Goal: Task Accomplishment & Management: Use online tool/utility

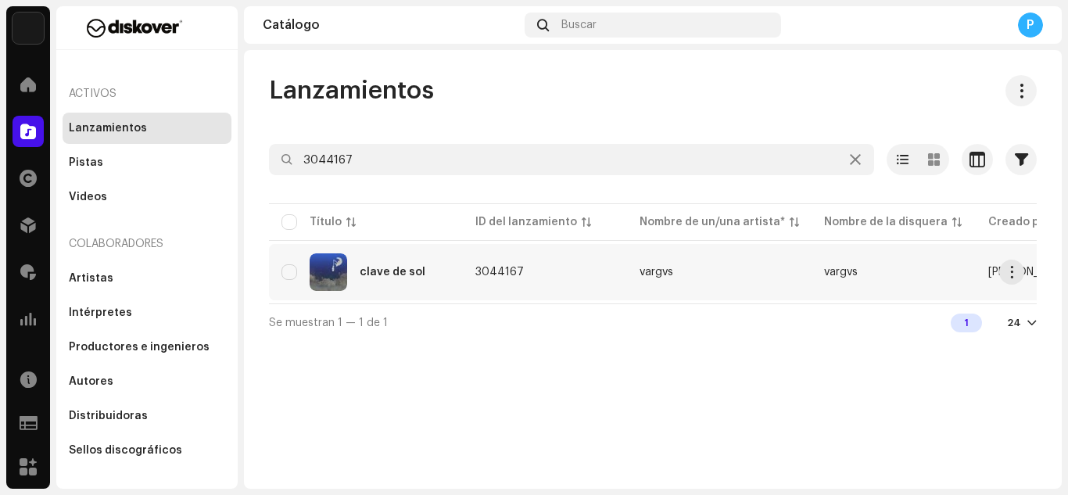
click at [389, 277] on div "clave de sol" at bounding box center [393, 272] width 66 height 11
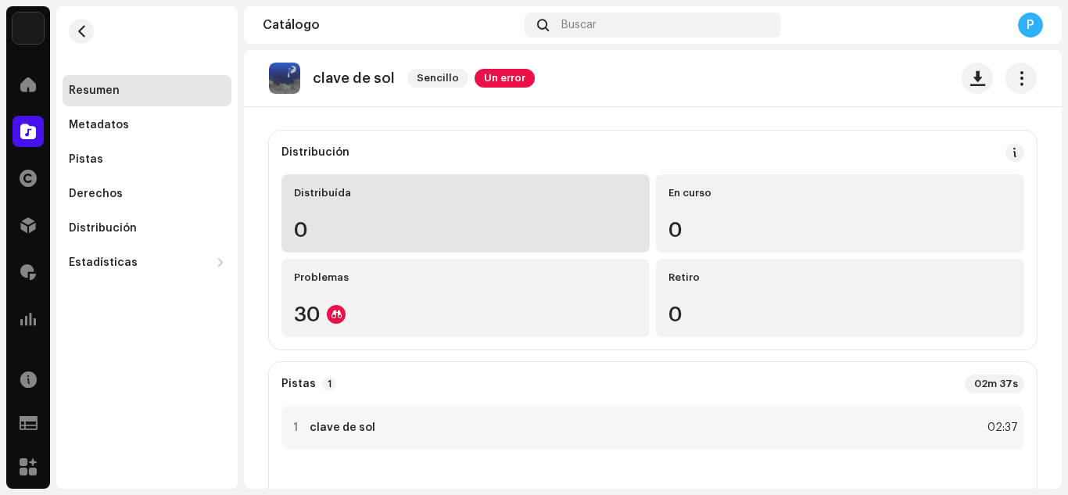
scroll to position [109, 0]
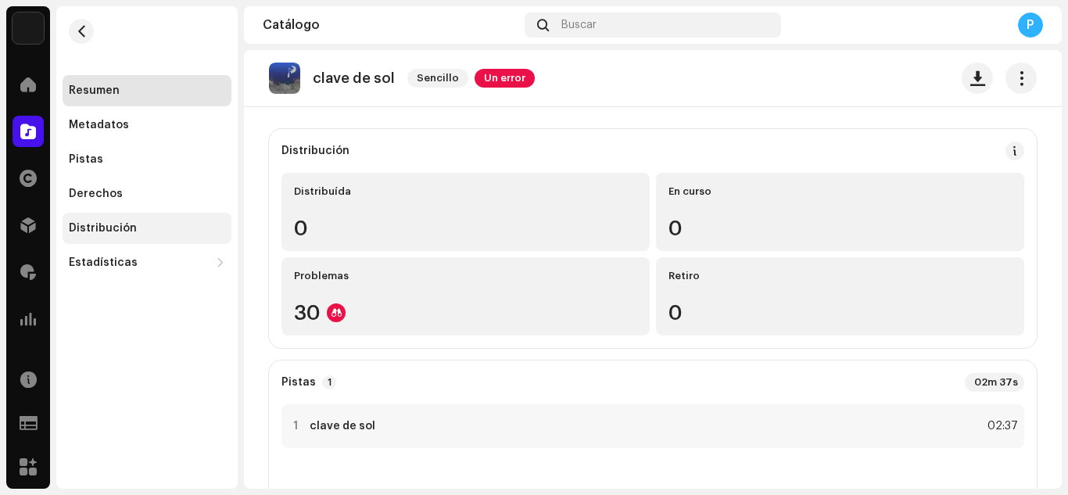
click at [120, 224] on div "Distribución" at bounding box center [103, 228] width 68 height 13
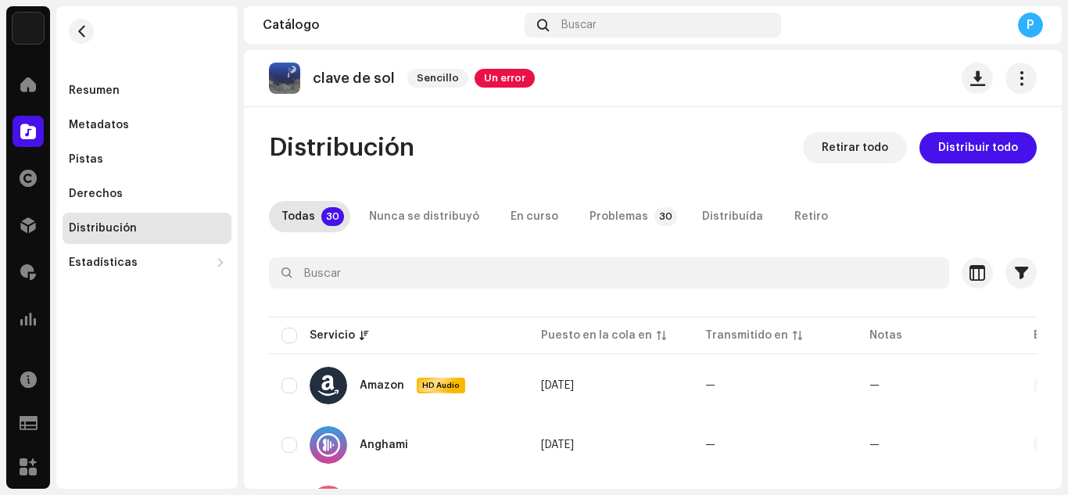
click at [981, 138] on span "Distribuir todo" at bounding box center [978, 147] width 80 height 31
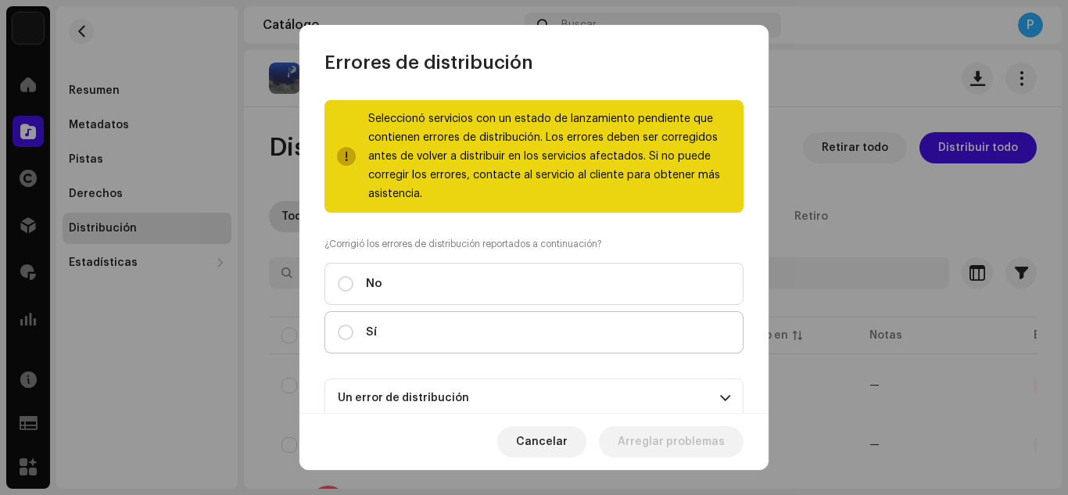
click at [681, 318] on label "Sí" at bounding box center [534, 332] width 419 height 42
click at [353, 325] on input "Sí" at bounding box center [346, 333] width 16 height 16
radio input "true"
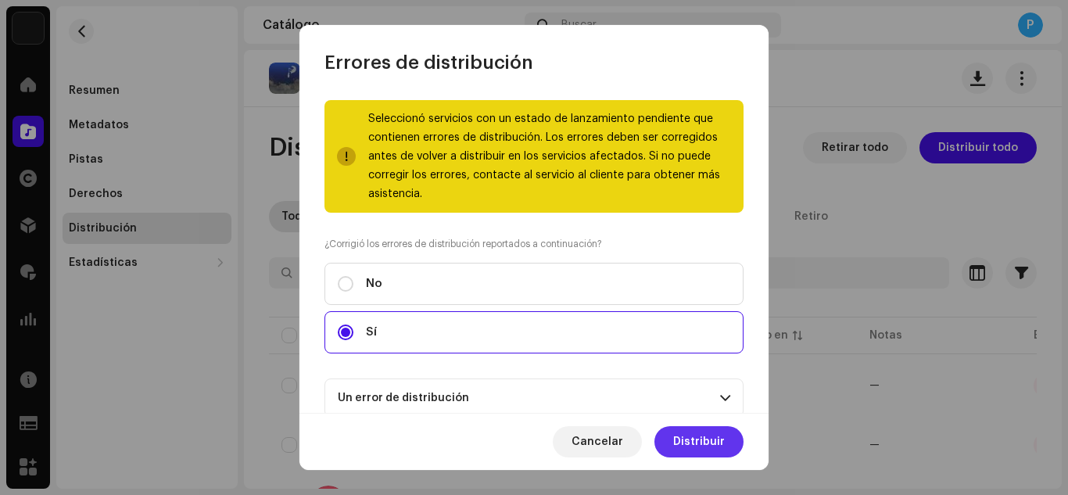
click at [705, 442] on span "Distribuir" at bounding box center [699, 441] width 52 height 31
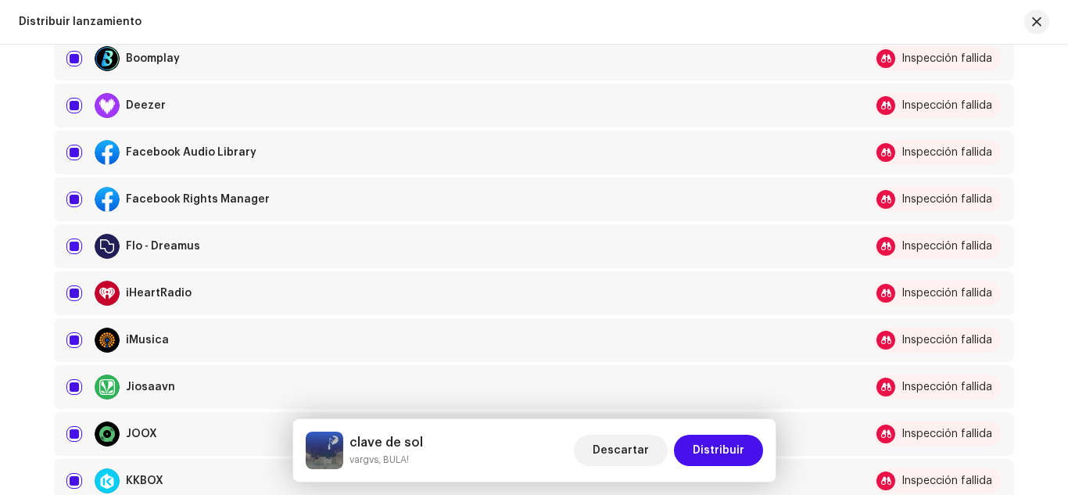
scroll to position [508, 0]
click at [74, 147] on input "checkbox" at bounding box center [74, 152] width 16 height 16
checkbox input "false"
click at [67, 202] on input "Row Selected" at bounding box center [74, 199] width 16 height 16
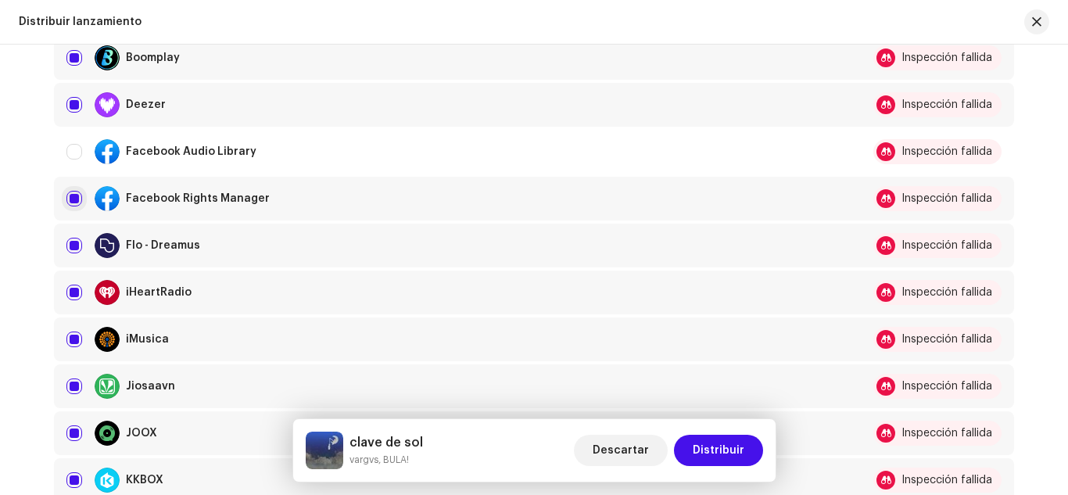
checkbox input "false"
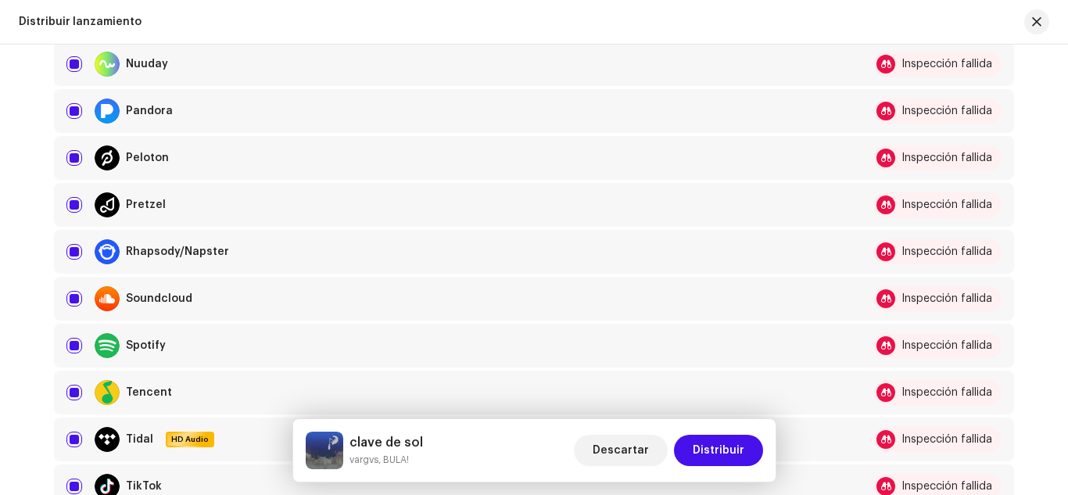
scroll to position [1200, 0]
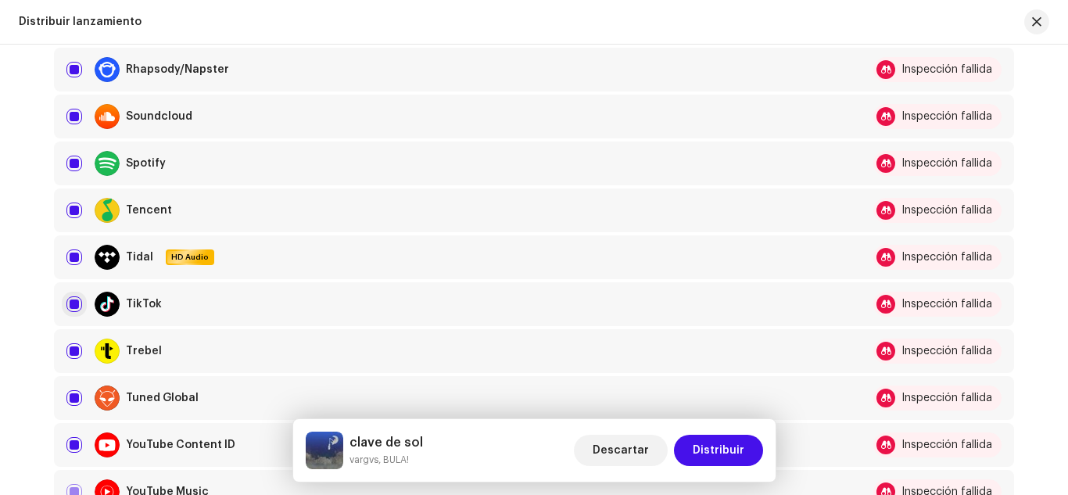
click at [70, 301] on input "Row Selected" at bounding box center [74, 304] width 16 height 16
checkbox input "false"
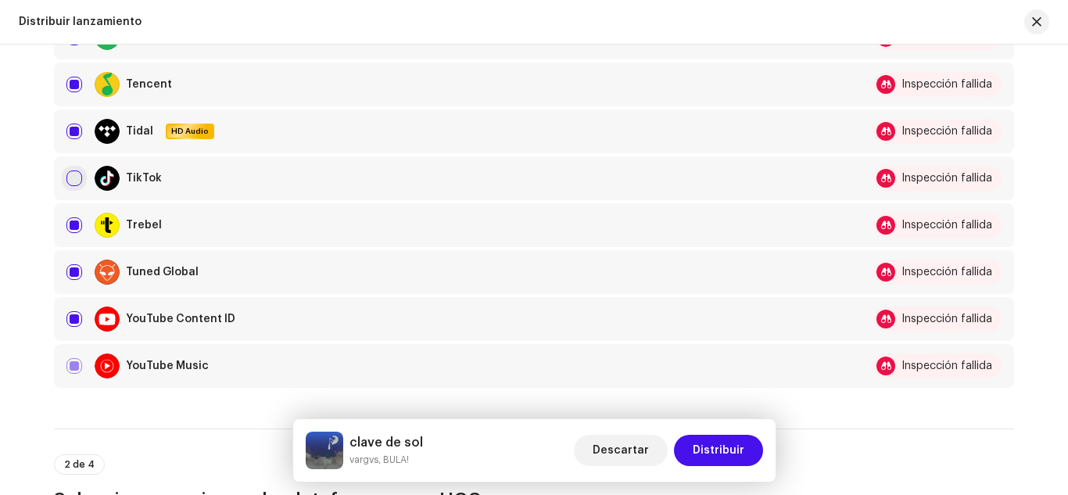
scroll to position [1333, 0]
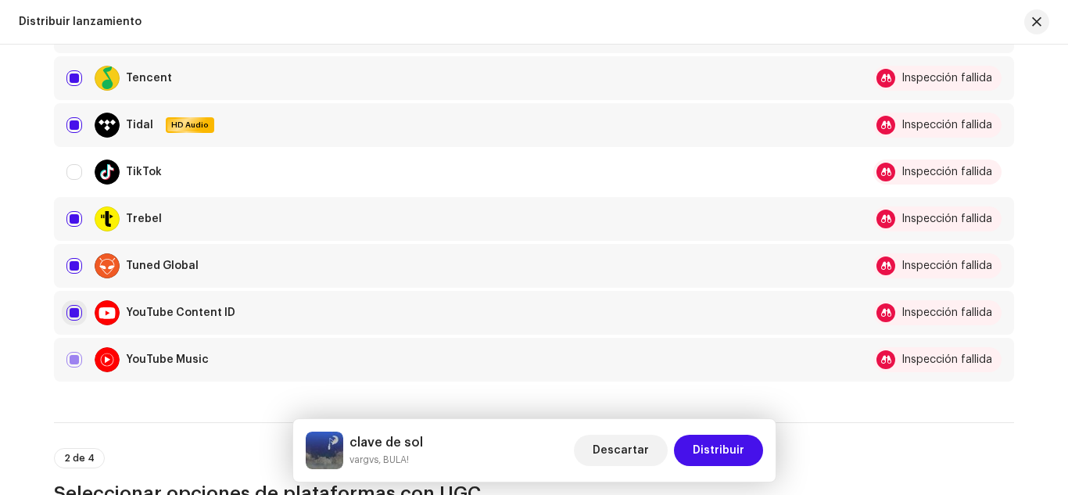
click at [75, 307] on input "Row Selected" at bounding box center [74, 313] width 16 height 16
checkbox input "false"
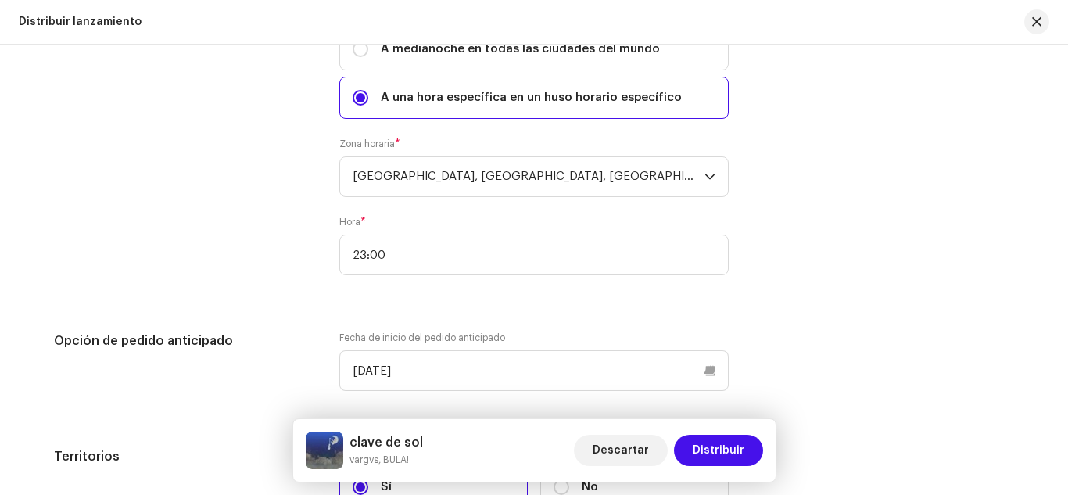
scroll to position [2525, 0]
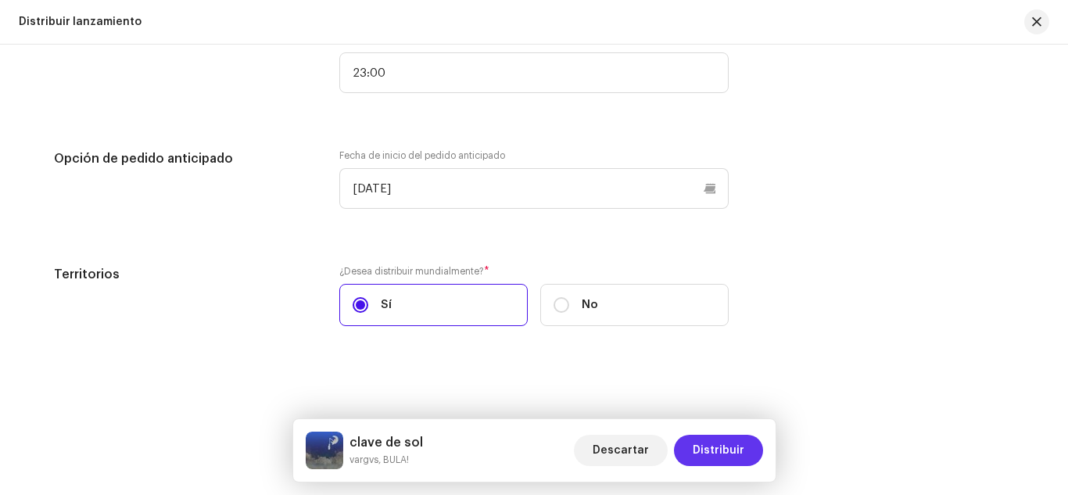
click at [726, 456] on span "Distribuir" at bounding box center [719, 450] width 52 height 31
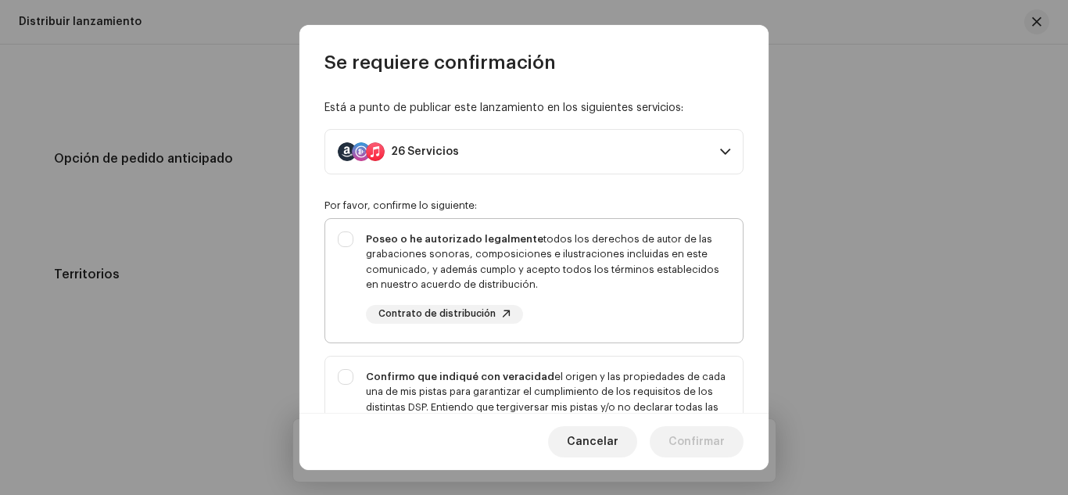
click at [599, 266] on div "Poseo o he autorizado legalmente todos los derechos de autor de las grabaciones…" at bounding box center [548, 261] width 364 height 61
checkbox input "true"
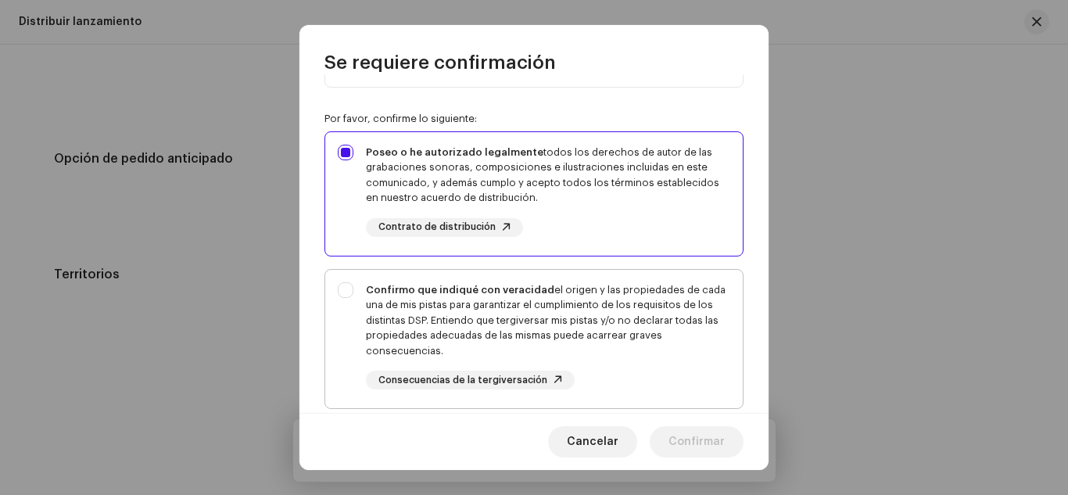
click at [587, 290] on div "Confirmo que indiqué con veracidad el origen y las propiedades de cada una de m…" at bounding box center [548, 320] width 364 height 77
checkbox input "true"
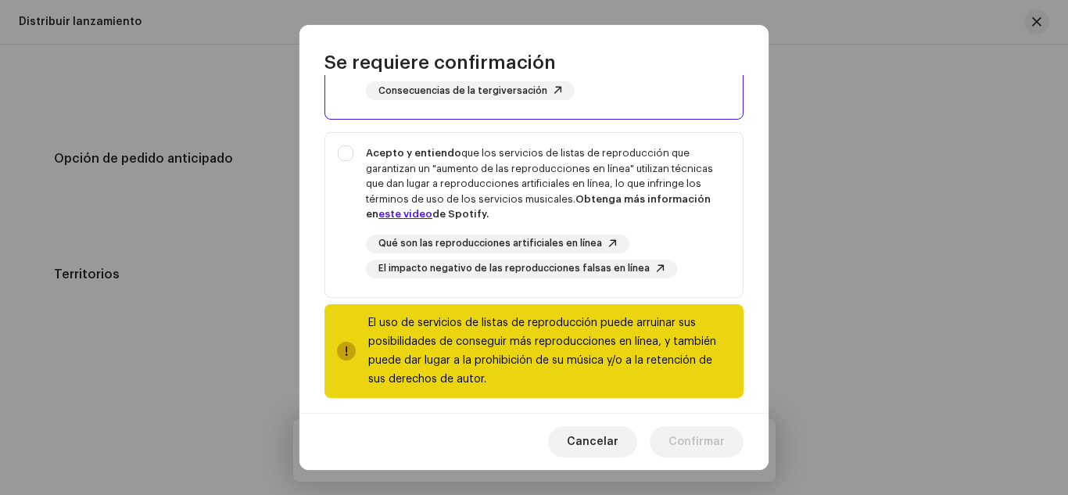
scroll to position [379, 0]
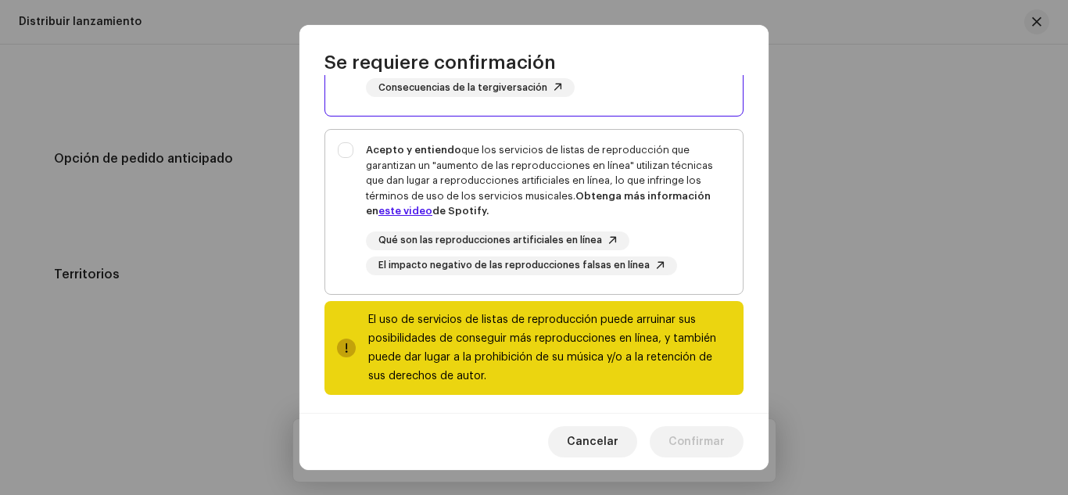
click at [571, 185] on div "Acepto y entiendo que los servicios de listas de reproducción que garantizan un…" at bounding box center [548, 180] width 364 height 77
checkbox input "true"
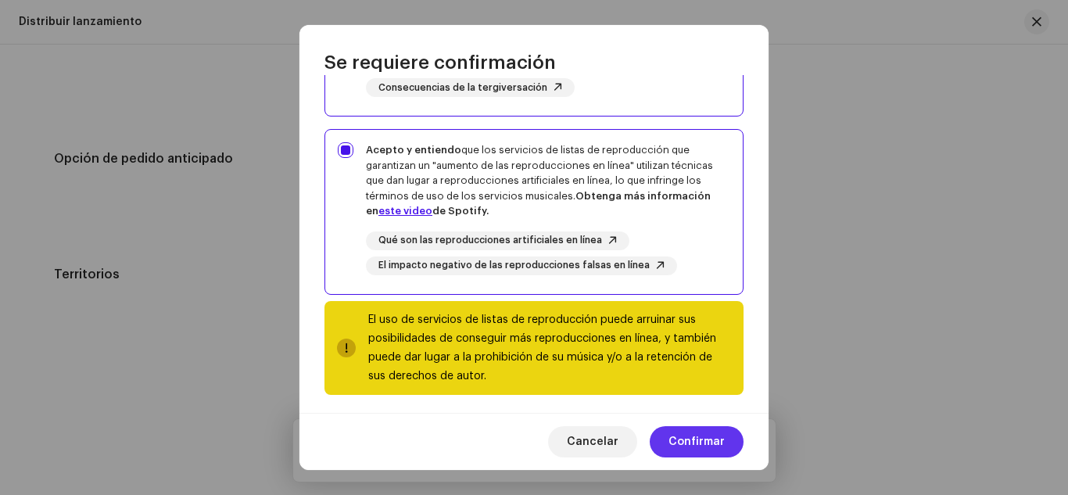
click at [668, 437] on button "Confirmar" at bounding box center [697, 441] width 94 height 31
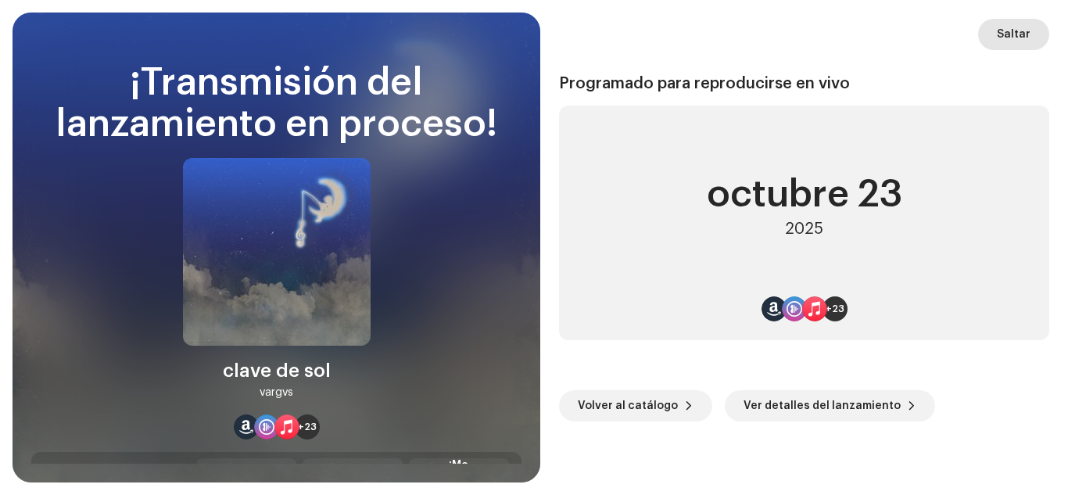
click at [1004, 37] on span "Saltar" at bounding box center [1014, 34] width 34 height 31
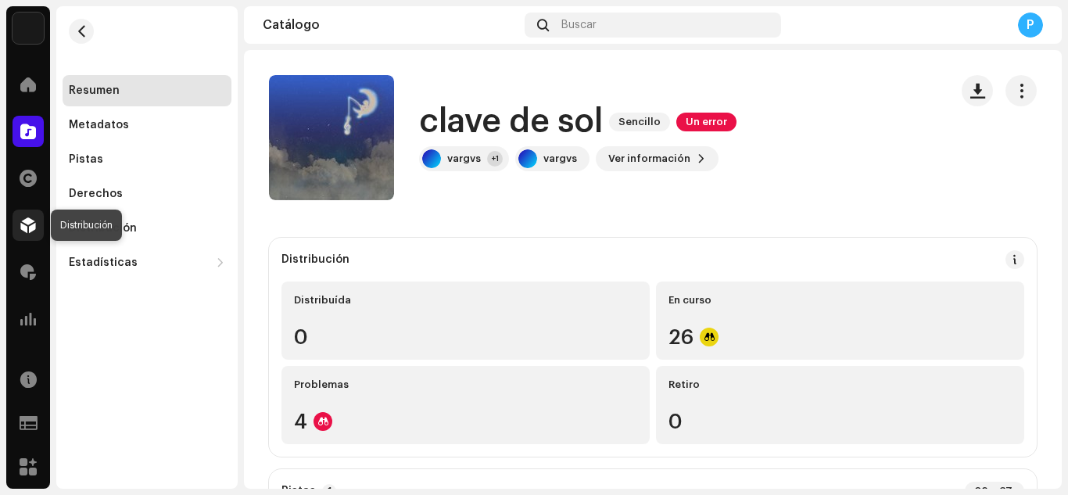
click at [24, 230] on span at bounding box center [28, 225] width 16 height 13
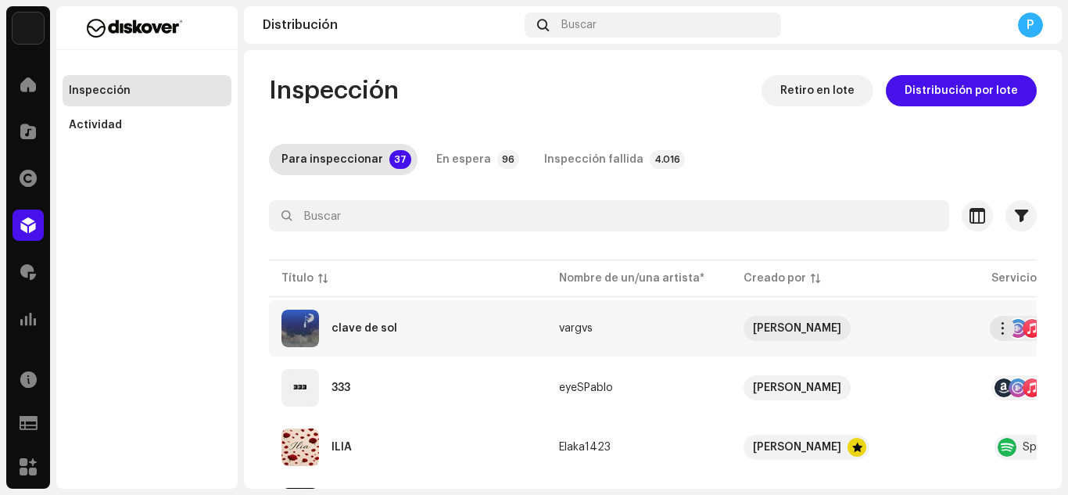
click at [382, 329] on div "clave de sol" at bounding box center [365, 328] width 66 height 11
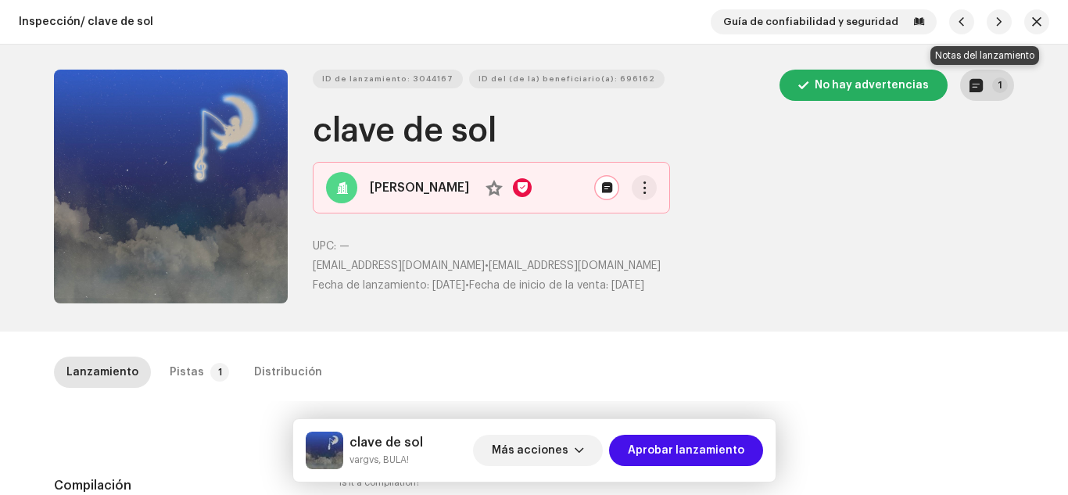
click at [996, 89] on p-badge "1" at bounding box center [1000, 85] width 16 height 16
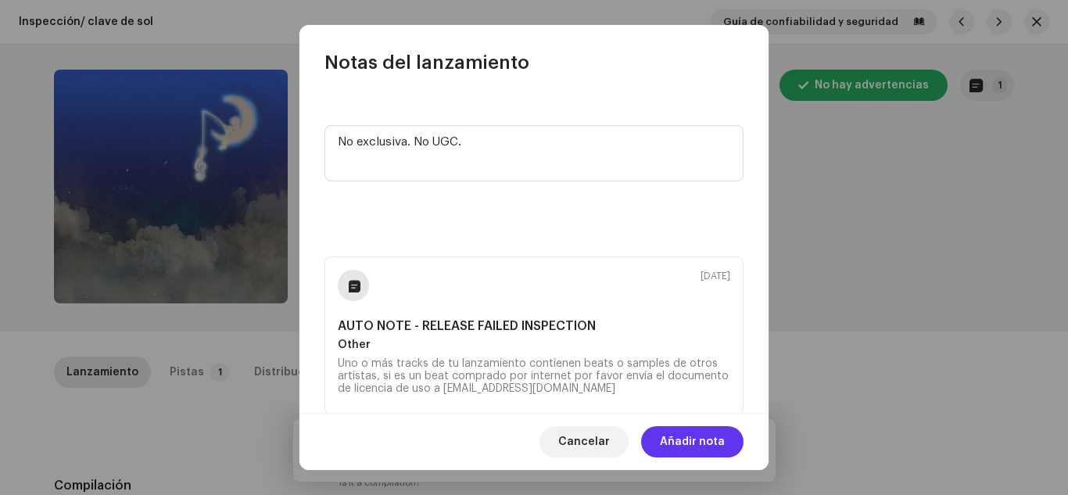
type textarea "No exclusiva. No UGC."
click at [662, 443] on button "Añadir nota" at bounding box center [692, 441] width 102 height 31
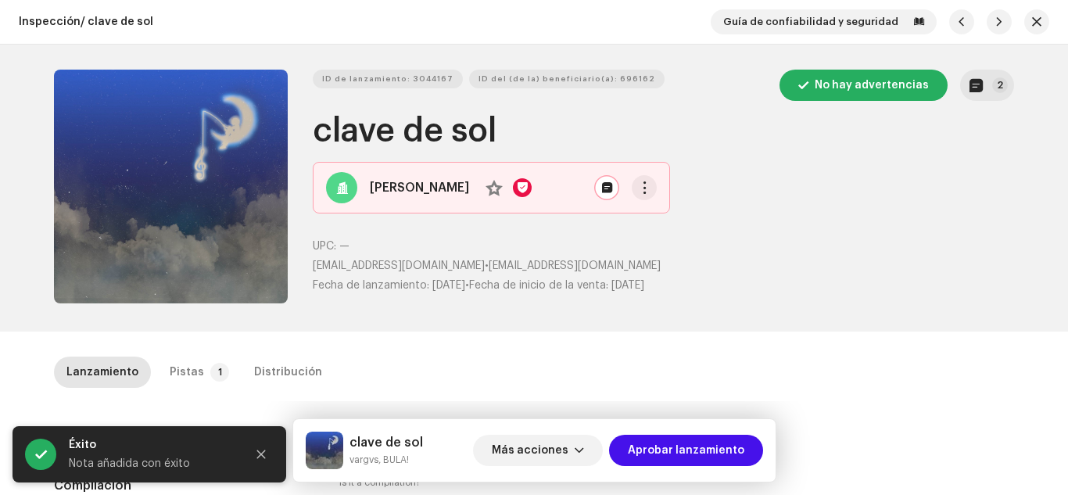
click at [823, 328] on div "Notas del lanzamiento [DATE] No exclusiva. No UGC. [DATE] AUTO NOTE - RELEASE F…" at bounding box center [534, 247] width 1068 height 495
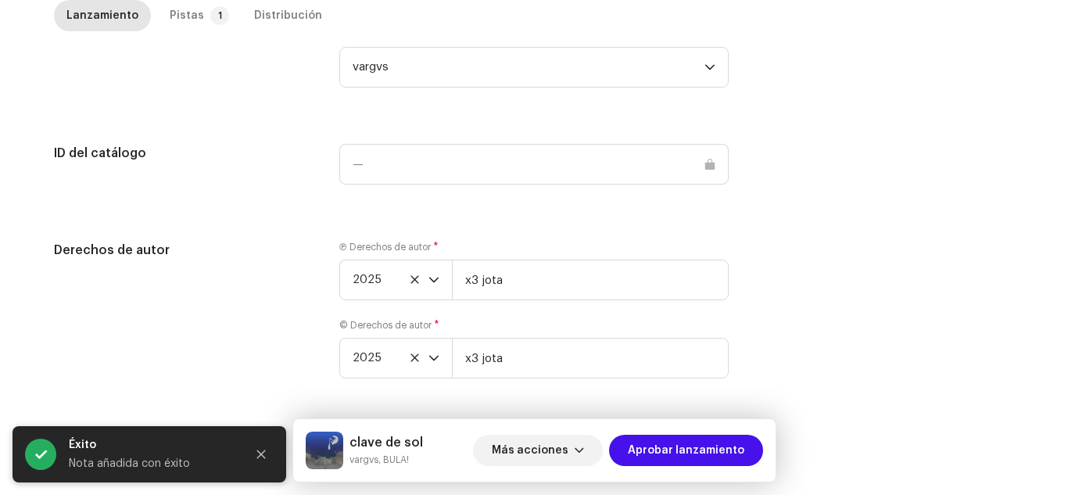
scroll to position [1818, 0]
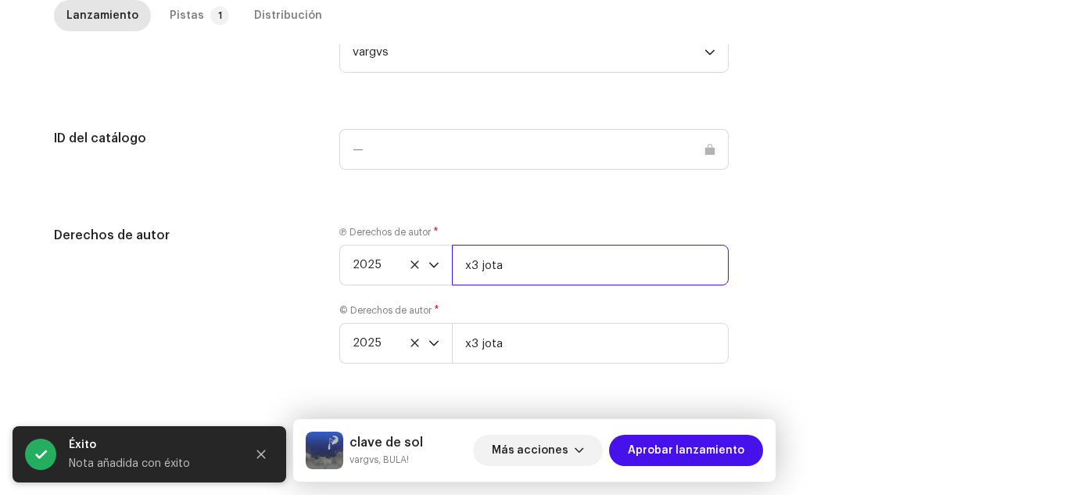
click at [534, 259] on input "x3 jota" at bounding box center [590, 265] width 277 height 41
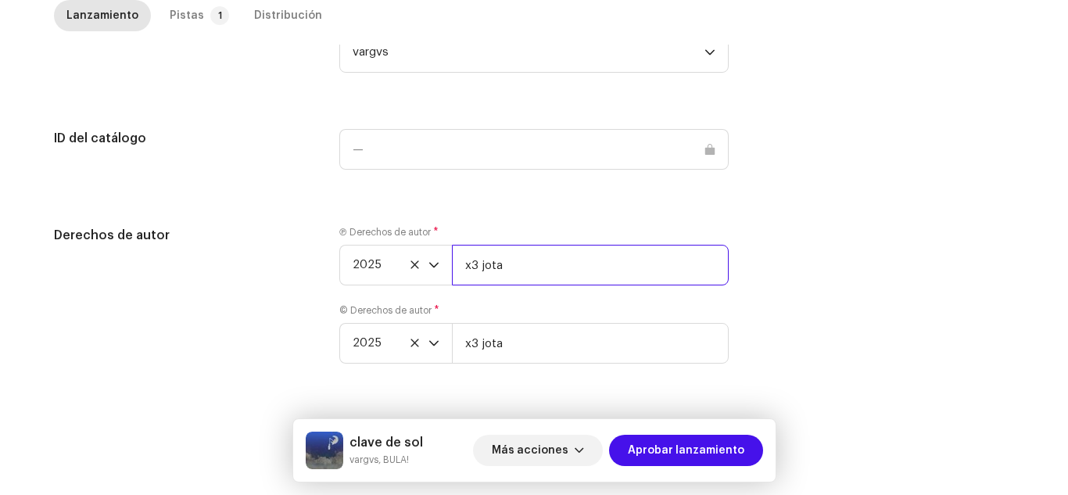
paste input "| Distributed by Diskover Co."
type input "x3 jota | Distributed by Diskover Co."
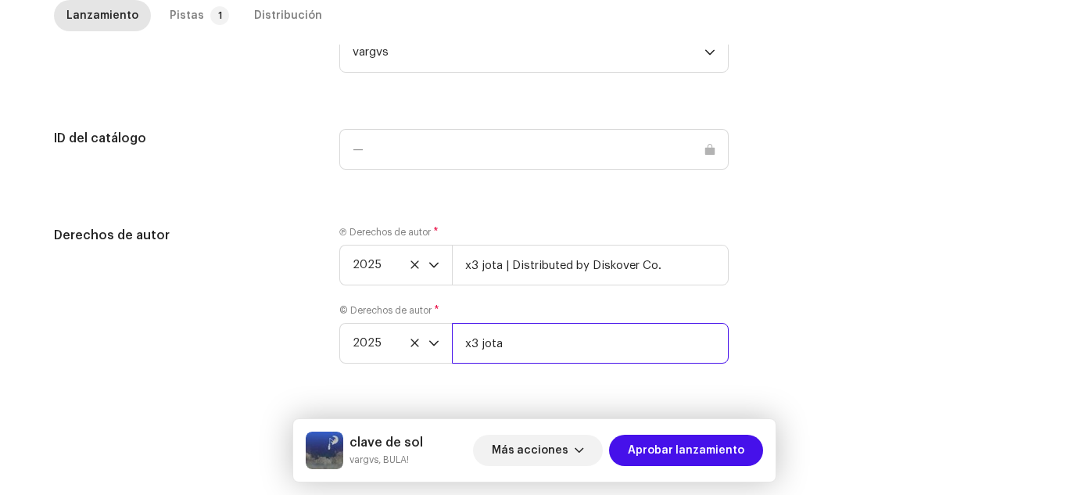
click at [578, 330] on input "x3 jota" at bounding box center [590, 343] width 277 height 41
paste input "| Distributed by Diskover Co."
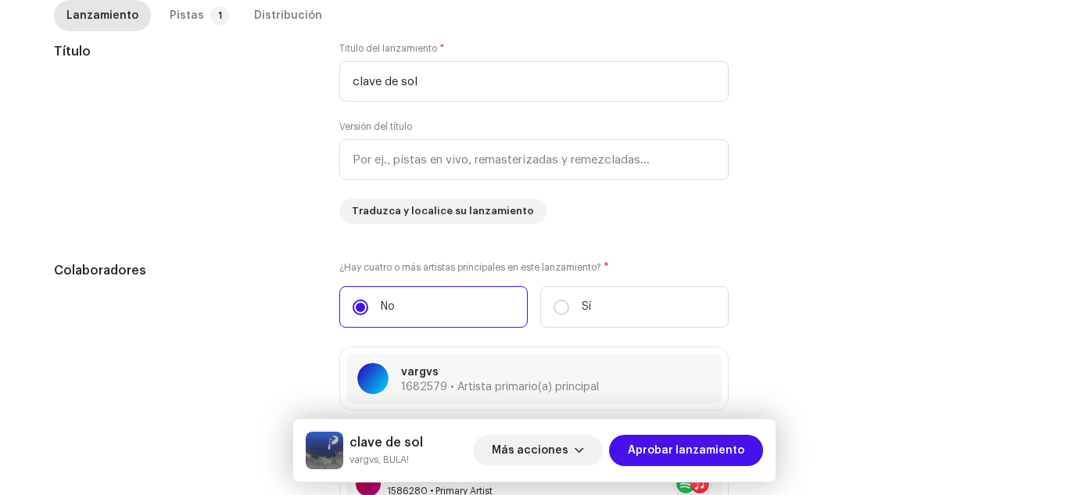
scroll to position [0, 0]
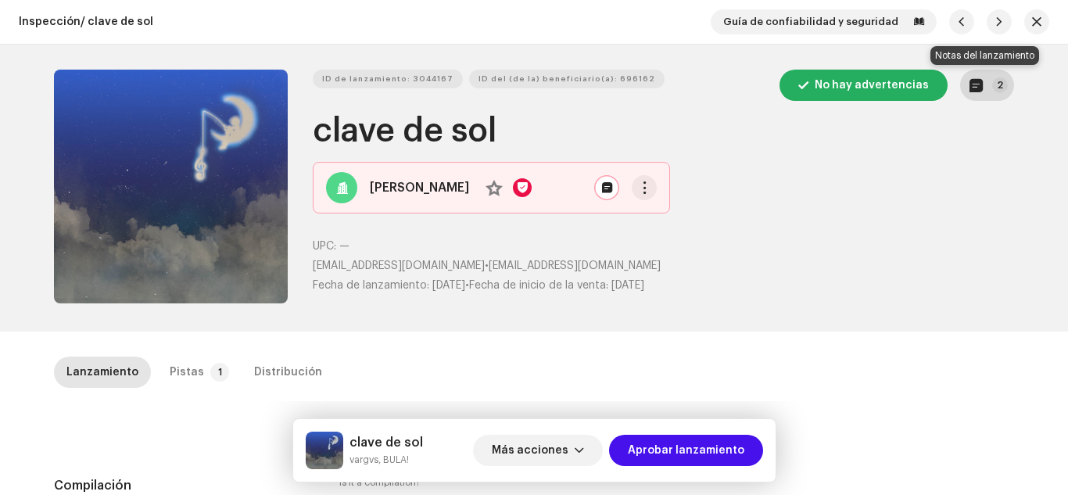
type input "x3 jota | Distributed by Diskover Co."
click at [985, 93] on button "2" at bounding box center [987, 85] width 54 height 31
click at [959, 239] on div "Notas del lanzamiento [DATE] No exclusiva. No UGC. [DATE] AUTO NOTE - RELEASE F…" at bounding box center [534, 247] width 1068 height 495
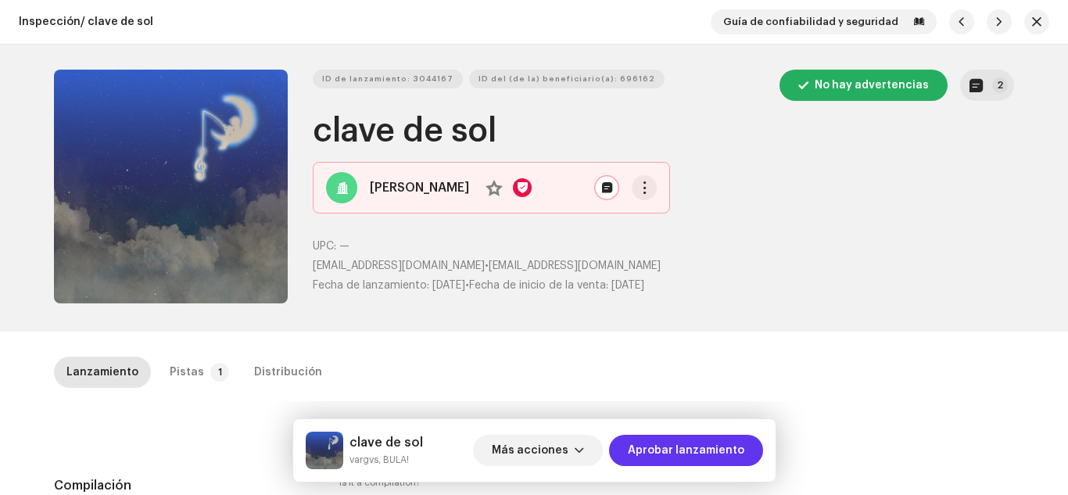
click at [716, 449] on span "Aprobar lanzamiento" at bounding box center [686, 450] width 117 height 31
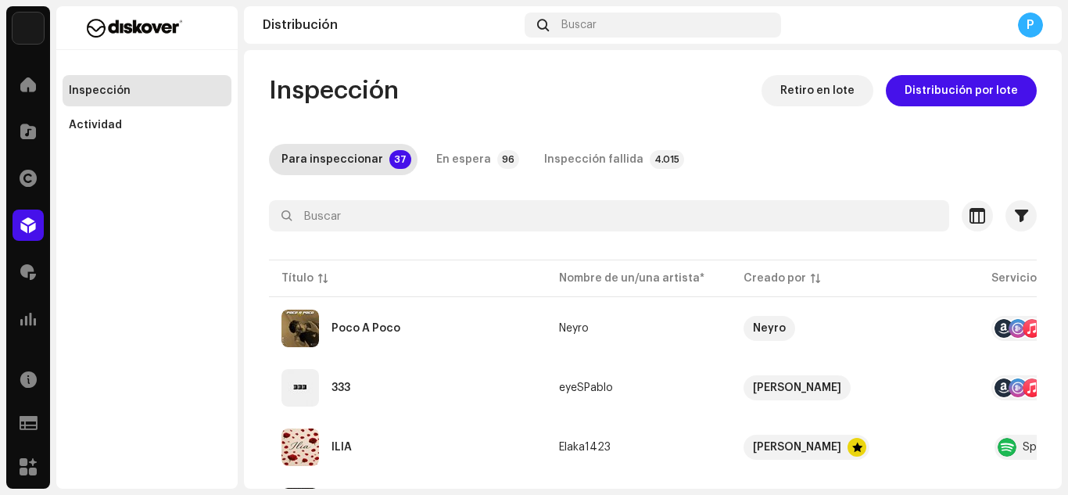
click at [716, 449] on td "Elaka1423" at bounding box center [639, 447] width 185 height 56
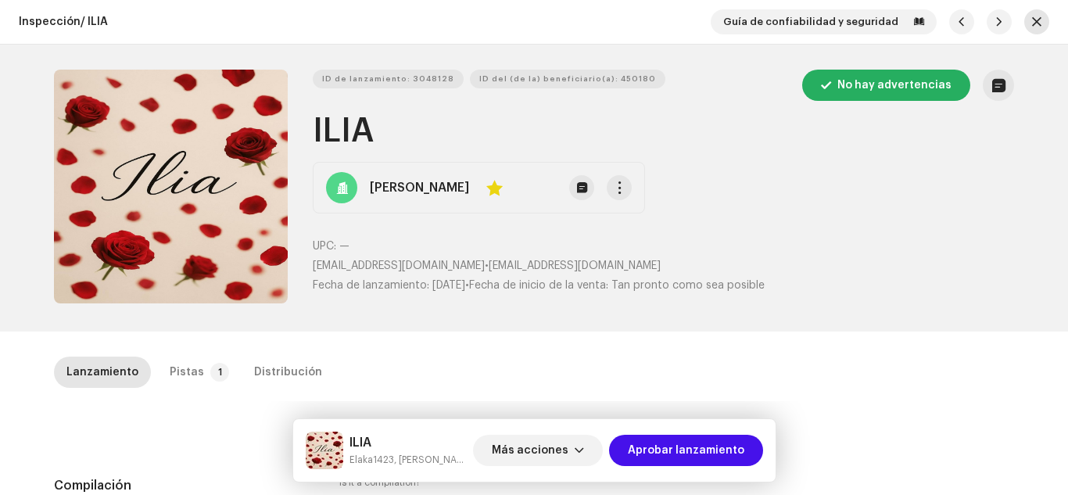
click at [1032, 20] on span "button" at bounding box center [1036, 22] width 9 height 13
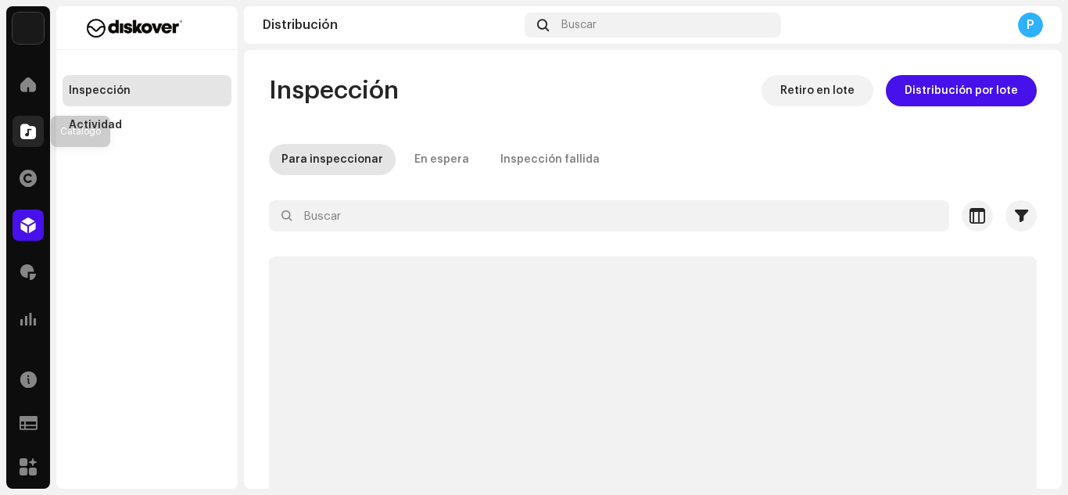
click at [34, 138] on span at bounding box center [28, 131] width 16 height 13
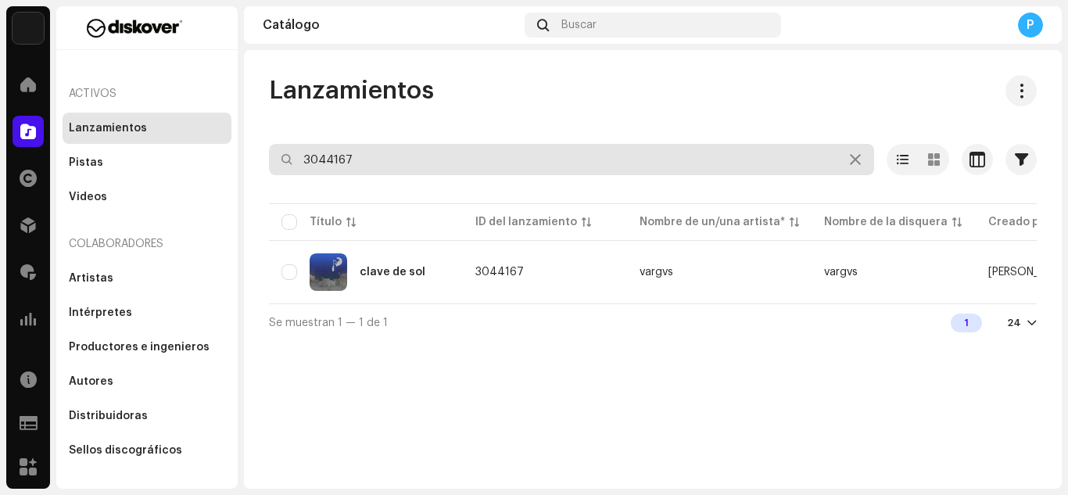
click at [367, 150] on input "3044167" at bounding box center [571, 159] width 605 height 31
paste input "1663"
type input "3041663"
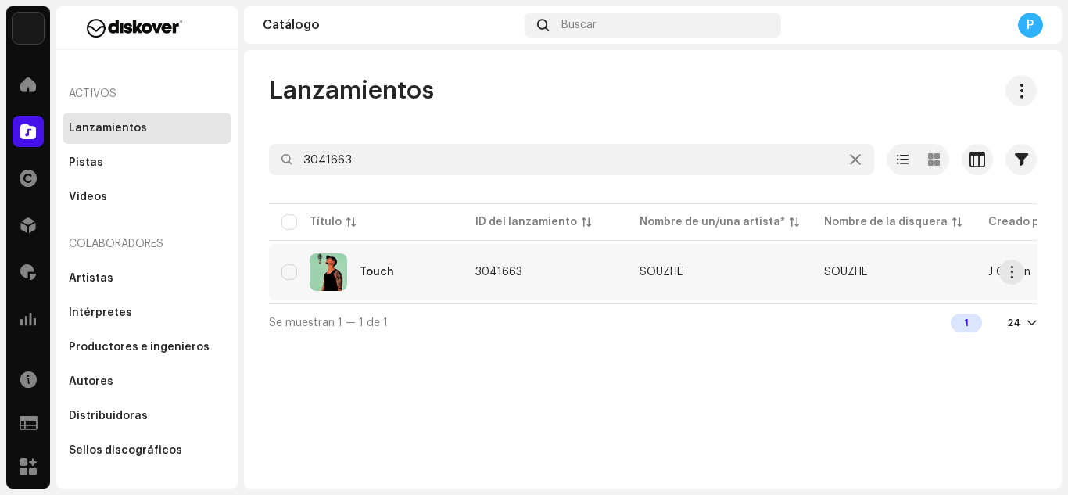
click at [406, 282] on div "Touch" at bounding box center [366, 272] width 169 height 38
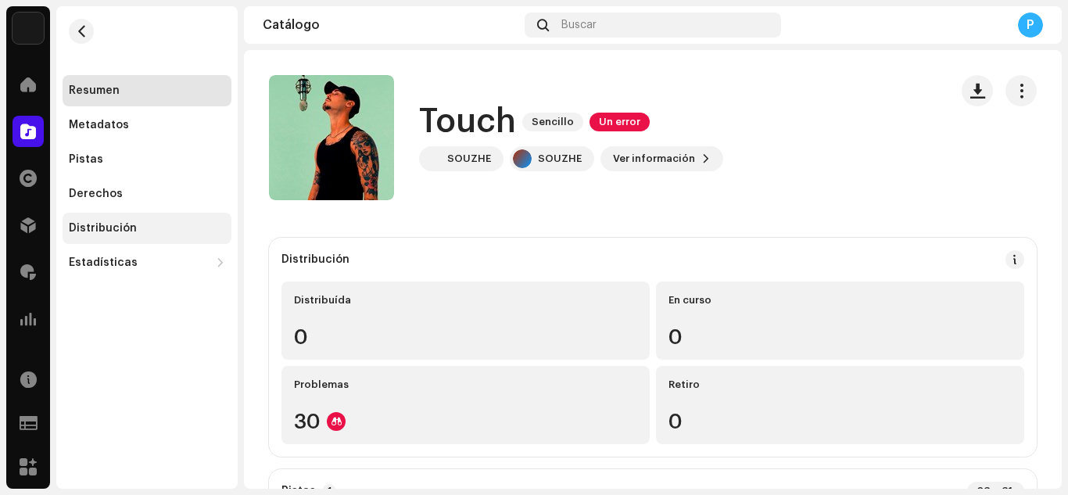
click at [108, 229] on div "Distribución" at bounding box center [103, 228] width 68 height 13
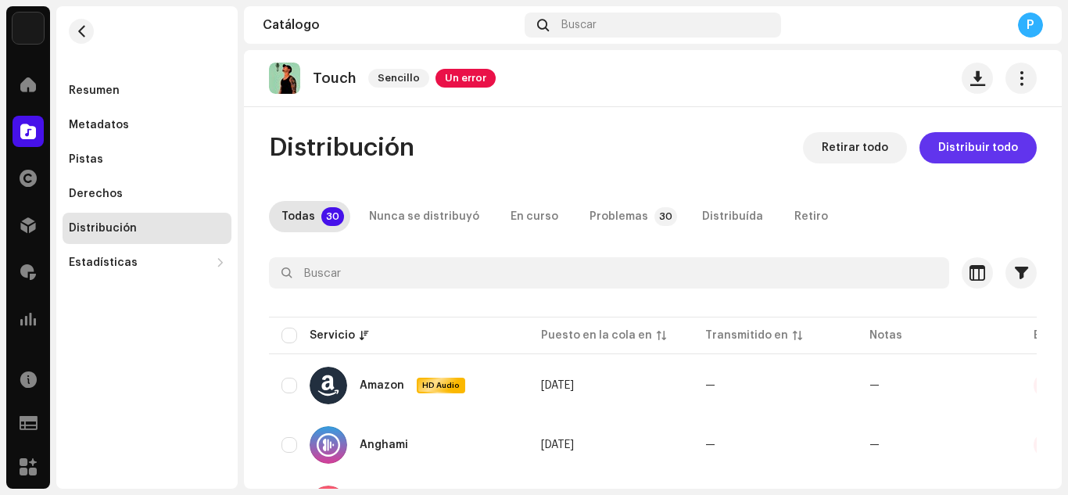
click at [988, 143] on span "Distribuir todo" at bounding box center [978, 147] width 80 height 31
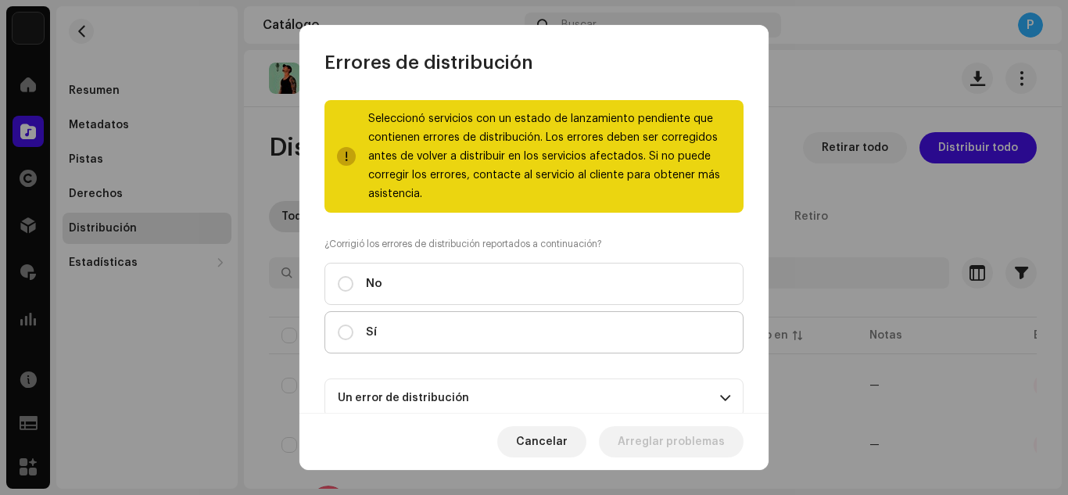
click at [530, 344] on label "Sí" at bounding box center [534, 332] width 419 height 42
click at [353, 340] on input "Sí" at bounding box center [346, 333] width 16 height 16
radio input "true"
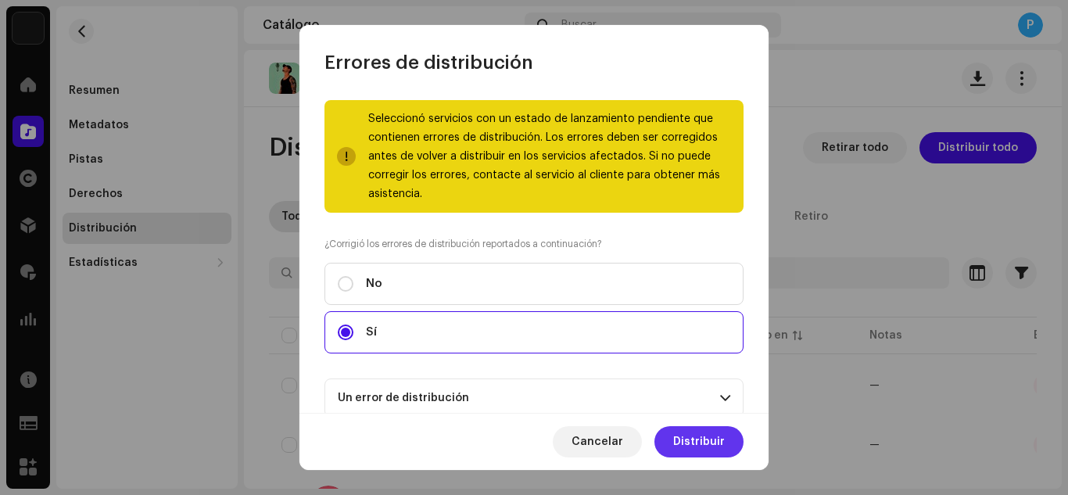
click at [692, 435] on span "Distribuir" at bounding box center [699, 441] width 52 height 31
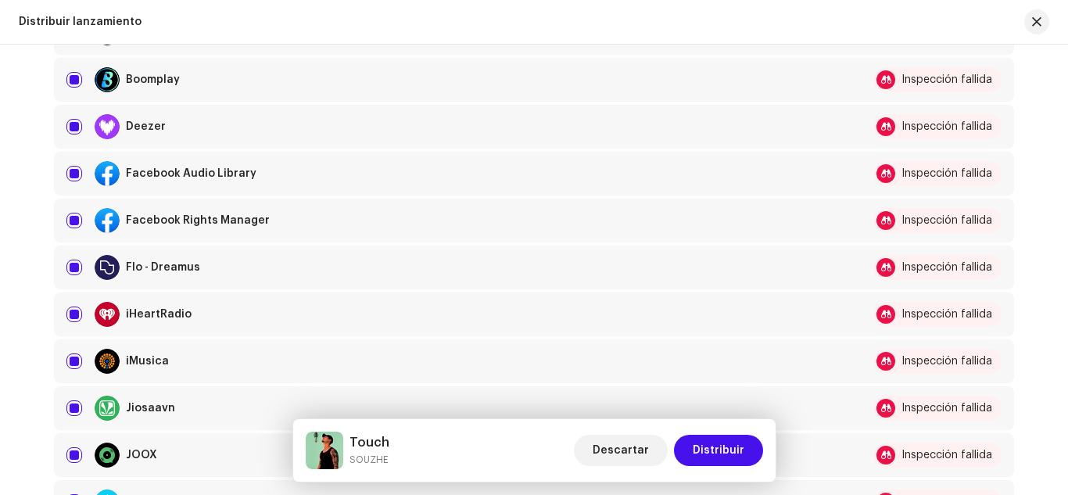
scroll to position [565, 0]
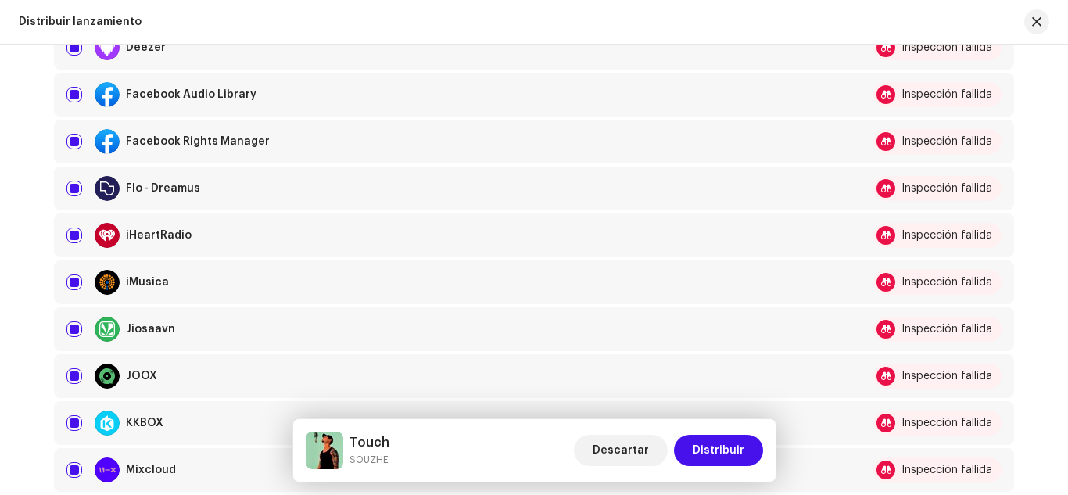
click at [80, 100] on div "Facebook Audio Library" at bounding box center [451, 94] width 771 height 25
click at [78, 99] on input "checkbox" at bounding box center [74, 95] width 16 height 16
checkbox input "false"
click at [68, 142] on input "Row Selected" at bounding box center [74, 142] width 16 height 16
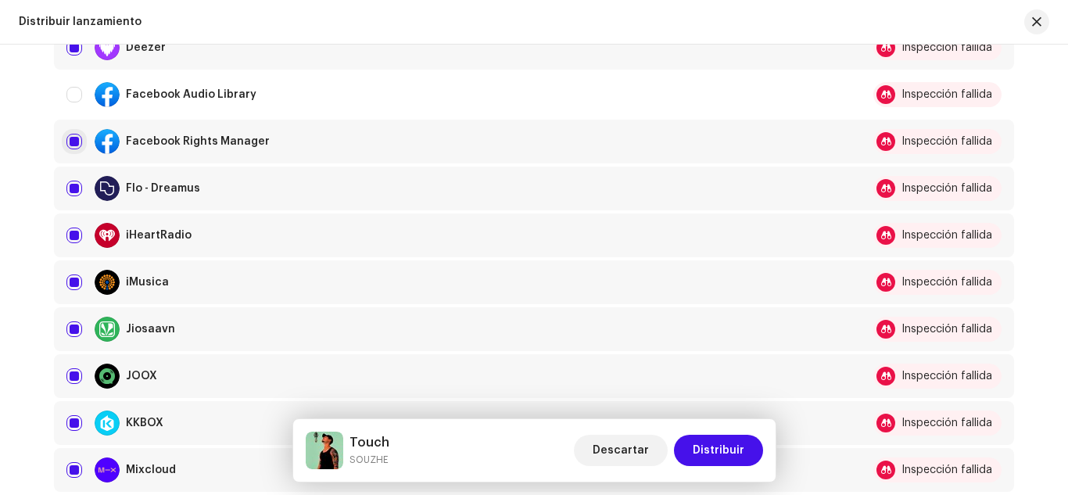
checkbox input "false"
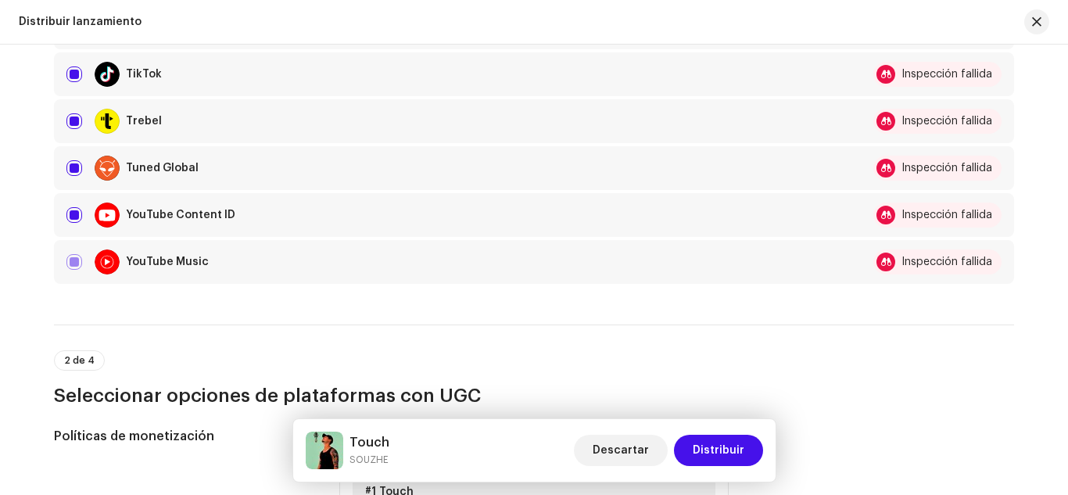
scroll to position [1433, 0]
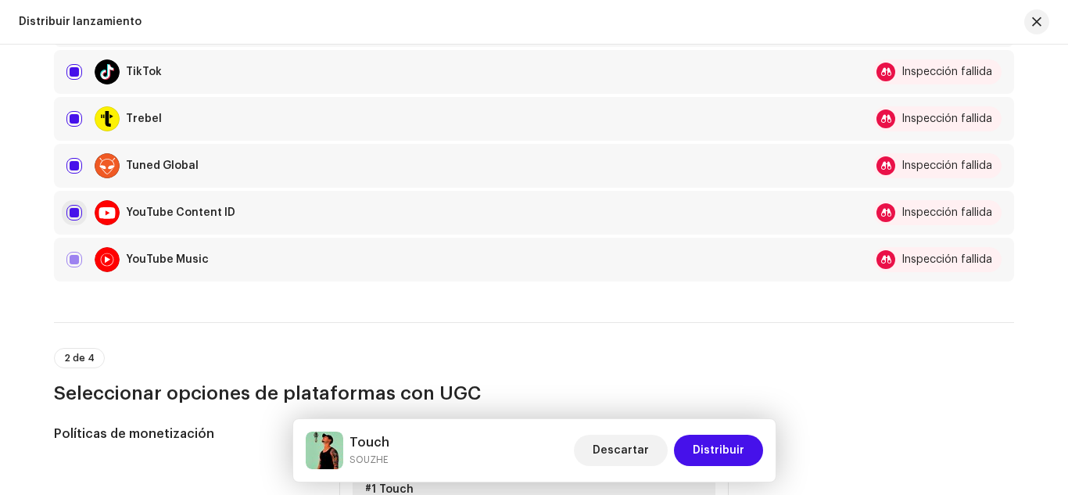
click at [67, 218] on input "Row Selected" at bounding box center [74, 213] width 16 height 16
checkbox input "false"
click at [73, 75] on input "Row Selected" at bounding box center [74, 72] width 16 height 16
checkbox input "false"
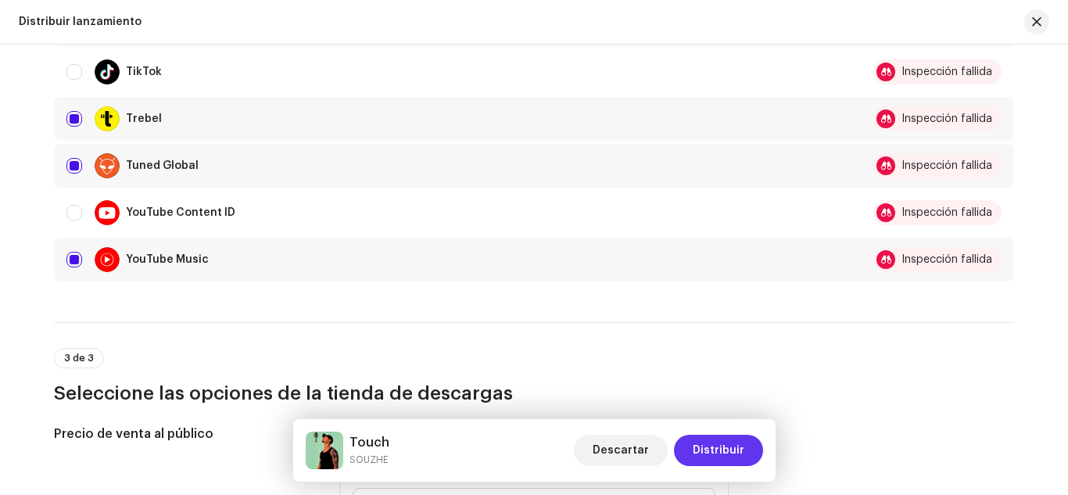
click at [691, 447] on button "Distribuir" at bounding box center [718, 450] width 89 height 31
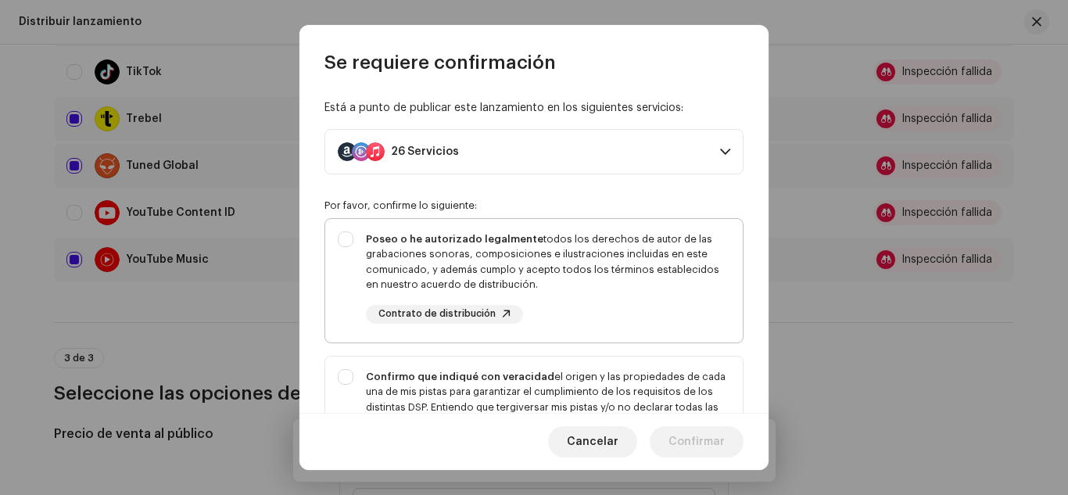
click at [622, 306] on div "Poseo o he autorizado legalmente todos los derechos de autor de las grabaciones…" at bounding box center [548, 277] width 364 height 92
checkbox input "true"
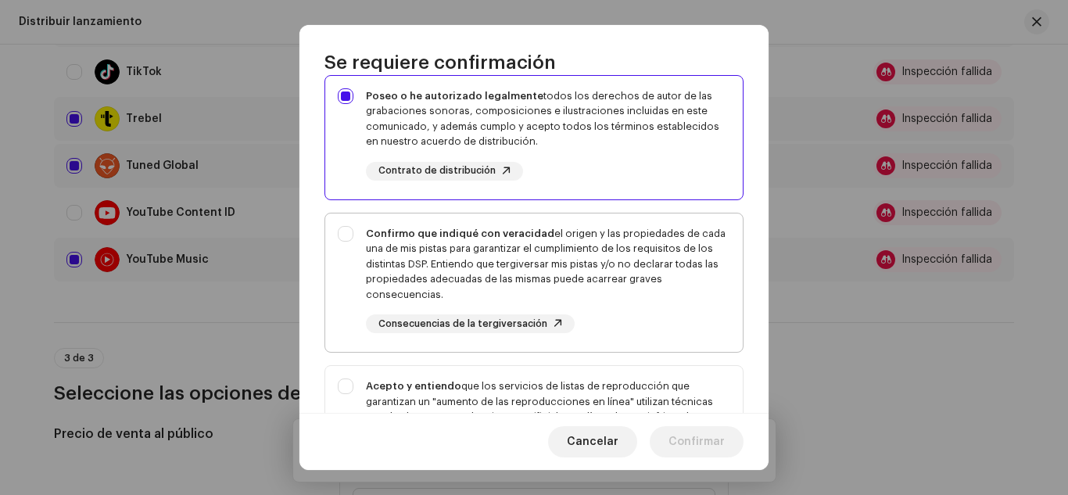
click at [606, 268] on div "Confirmo que indiqué con veracidad el origen y las propiedades de cada una de m…" at bounding box center [548, 264] width 364 height 77
checkbox input "true"
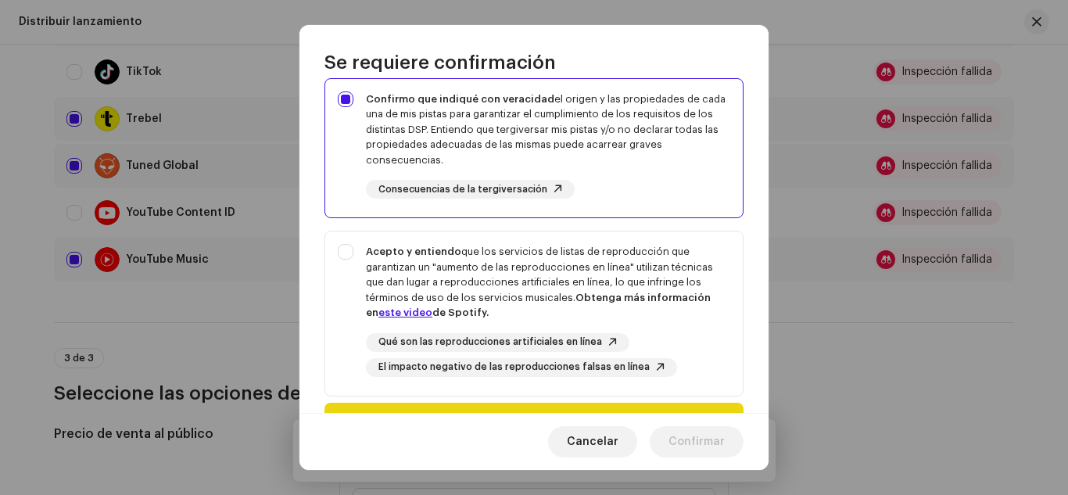
scroll to position [278, 0]
click at [606, 268] on div "Acepto y entiendo que los servicios de listas de reproducción que garantizan un…" at bounding box center [548, 281] width 364 height 77
checkbox input "true"
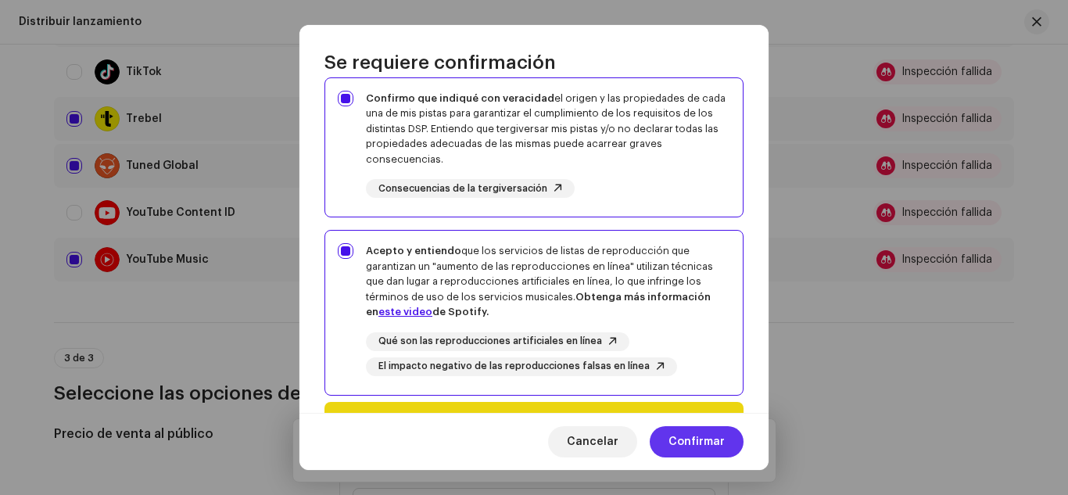
click at [688, 434] on span "Confirmar" at bounding box center [697, 441] width 56 height 31
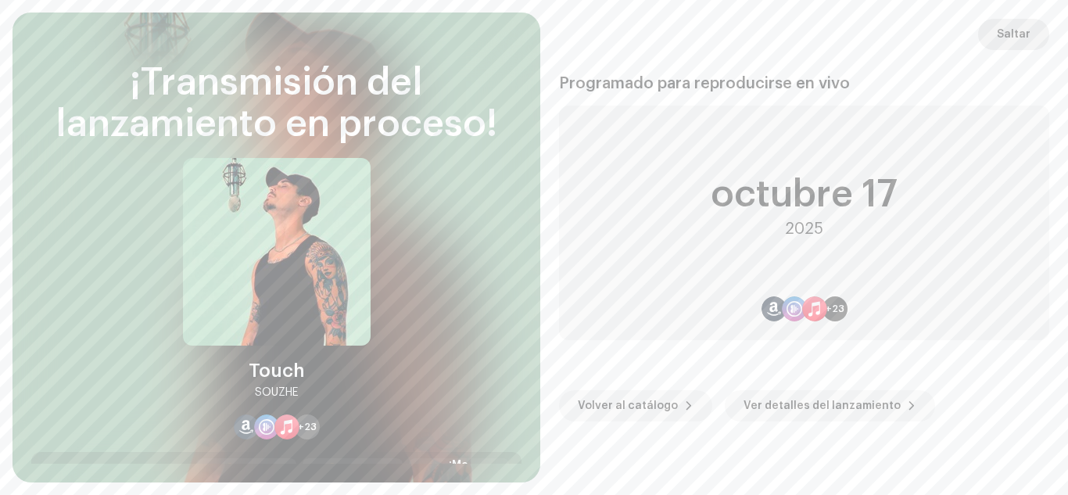
click at [995, 36] on button "Saltar" at bounding box center [1013, 34] width 71 height 31
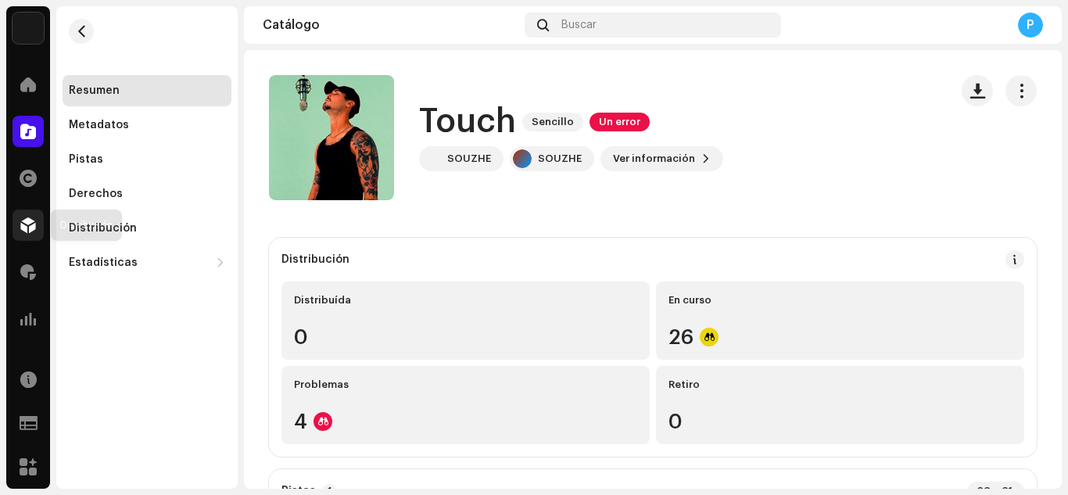
click at [25, 228] on span at bounding box center [28, 225] width 16 height 13
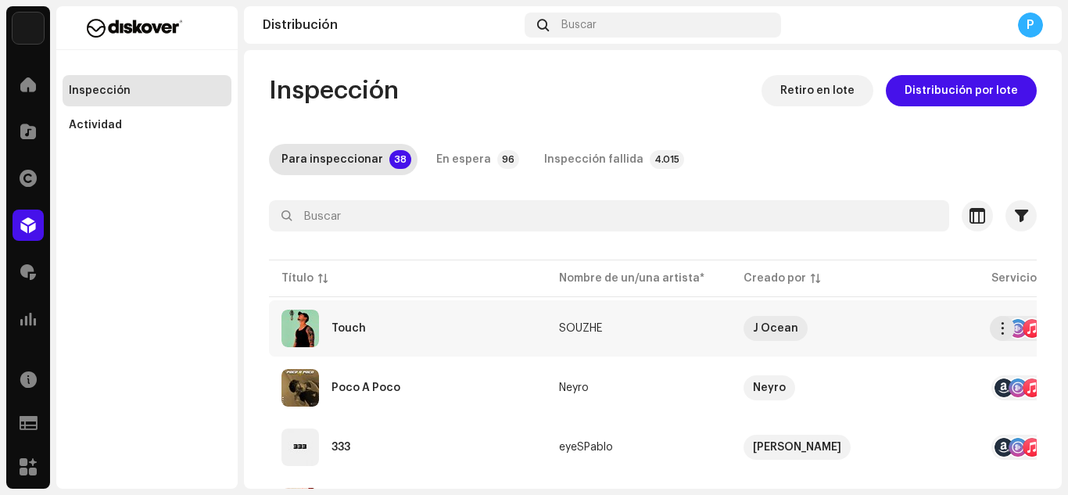
click at [354, 321] on div "Touch" at bounding box center [408, 329] width 253 height 38
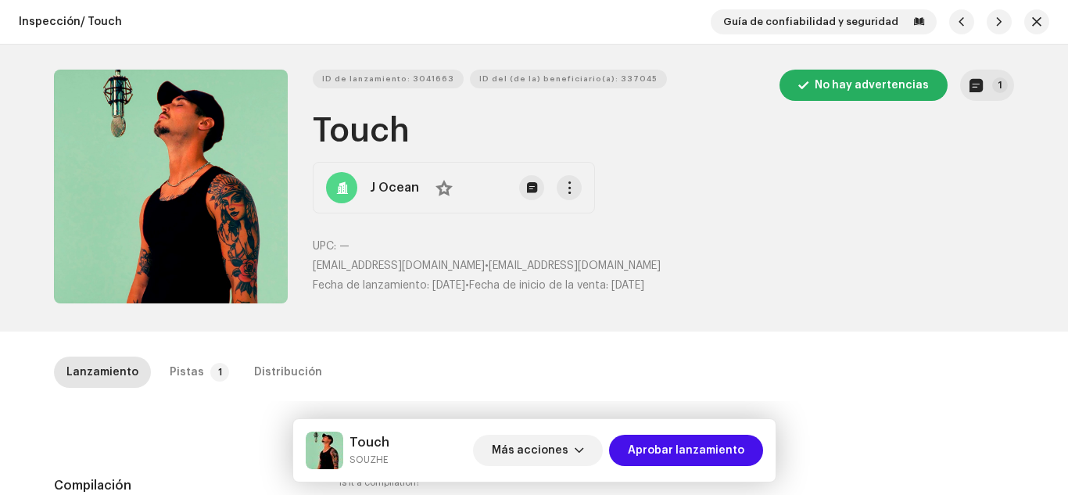
click at [11, 257] on div "ID de lanzamiento: 3041663 ID del (de la) beneficiario(a): 337045 No hay advert…" at bounding box center [534, 188] width 1068 height 287
click at [974, 85] on span "button" at bounding box center [976, 85] width 13 height 13
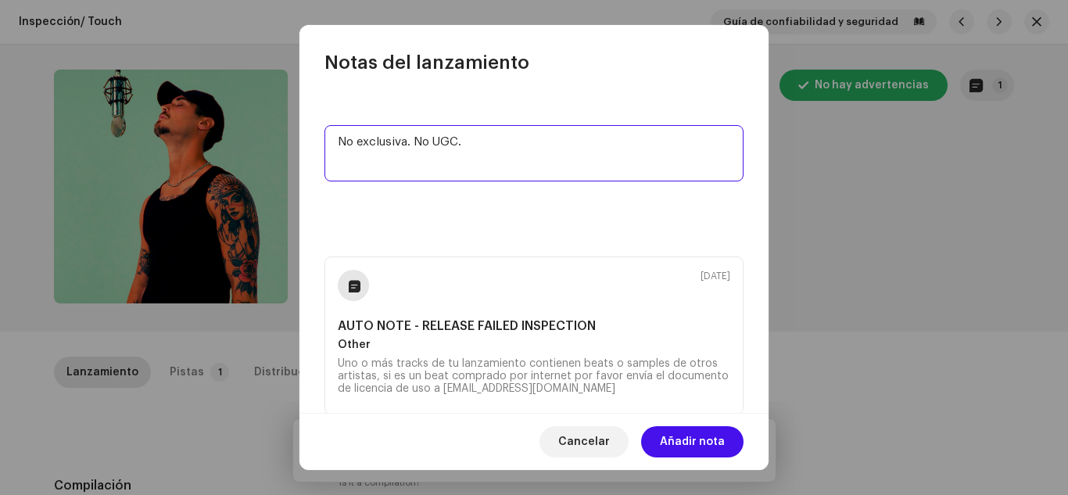
scroll to position [38, 0]
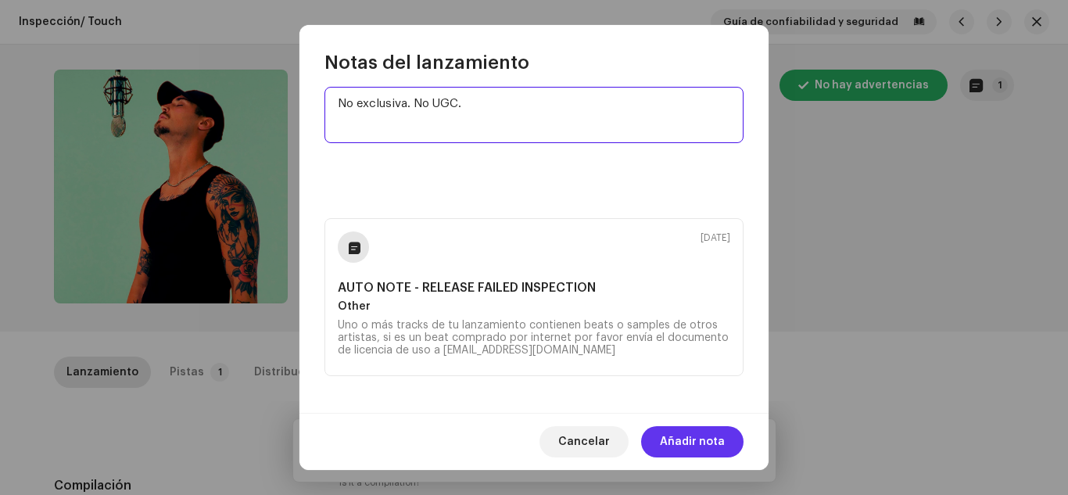
type textarea "No exclusiva. No UGC."
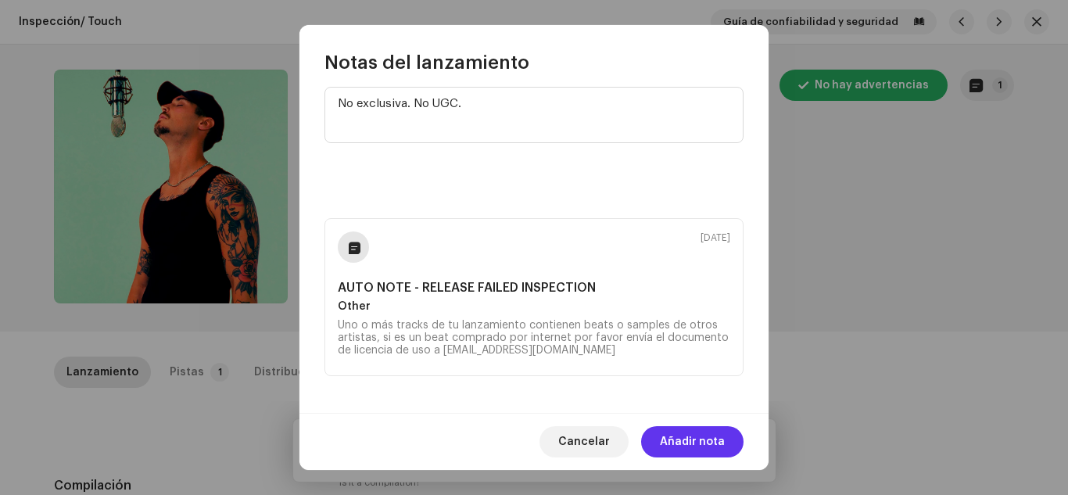
click at [687, 430] on span "Añadir nota" at bounding box center [692, 441] width 65 height 31
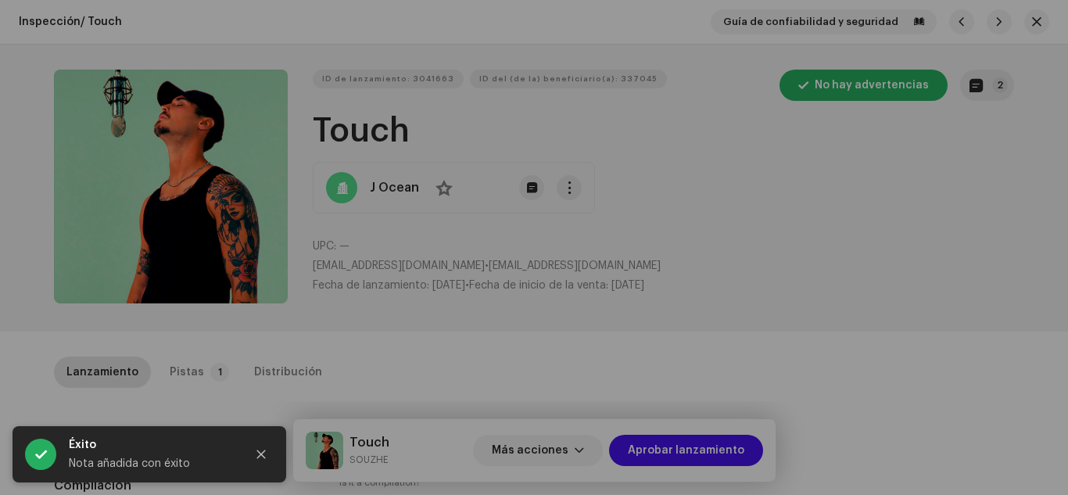
click at [819, 282] on div "Notas del lanzamiento [DATE] No exclusiva. No UGC. [DATE] AUTO NOTE - RELEASE F…" at bounding box center [534, 247] width 1068 height 495
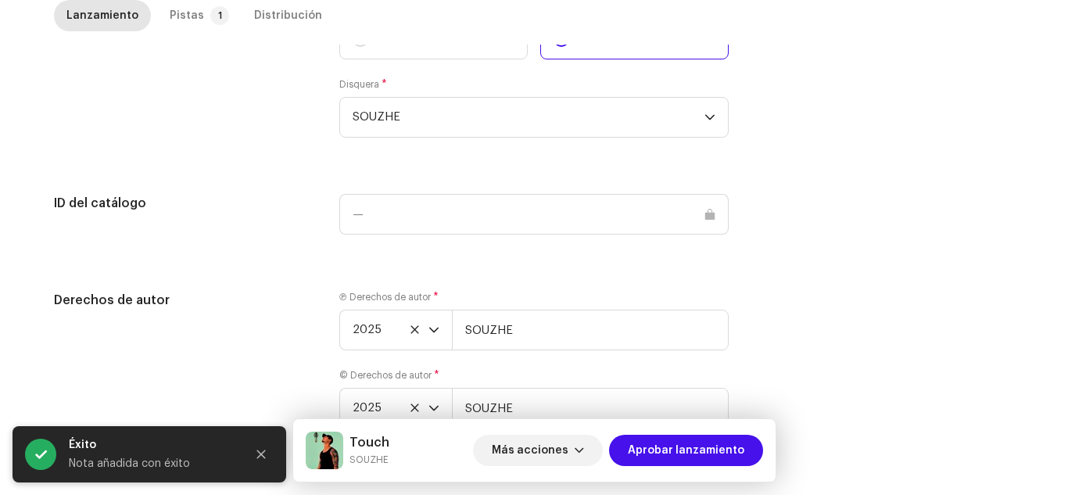
scroll to position [1584, 0]
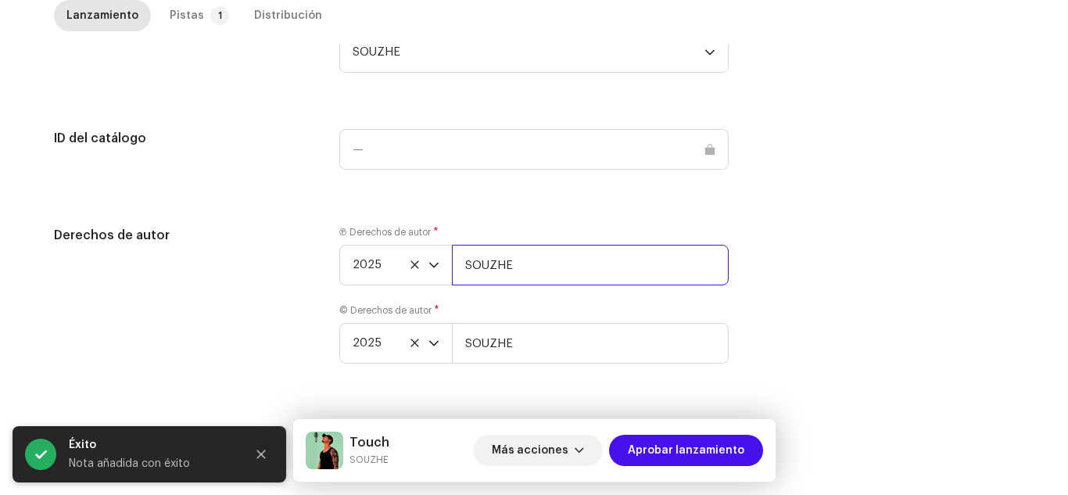
click at [550, 245] on input "SOUZHE" at bounding box center [590, 265] width 277 height 41
type input "SOUZHE | Distributed by Diskover Co."
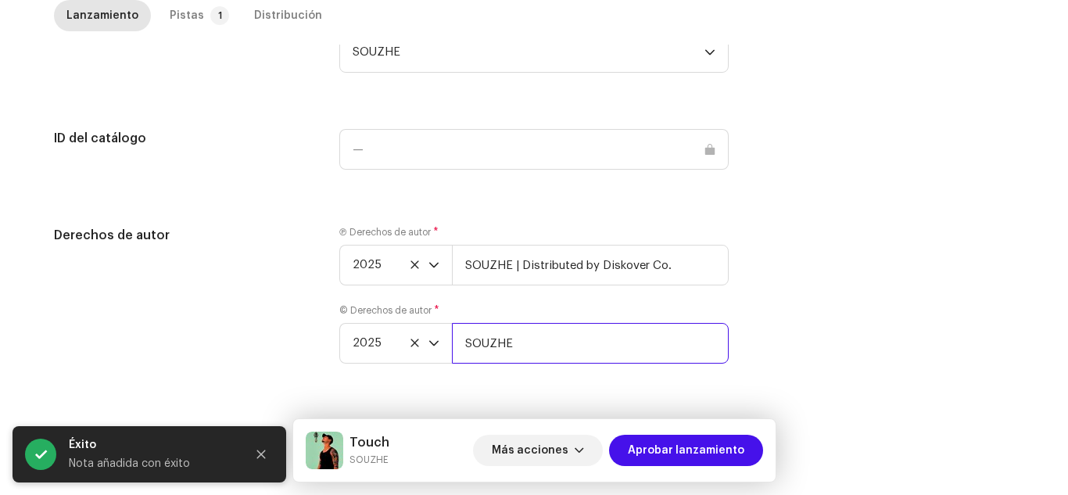
click at [548, 347] on input "SOUZHE" at bounding box center [590, 343] width 277 height 41
type input "SOUZHE | Distributed by Diskover Co."
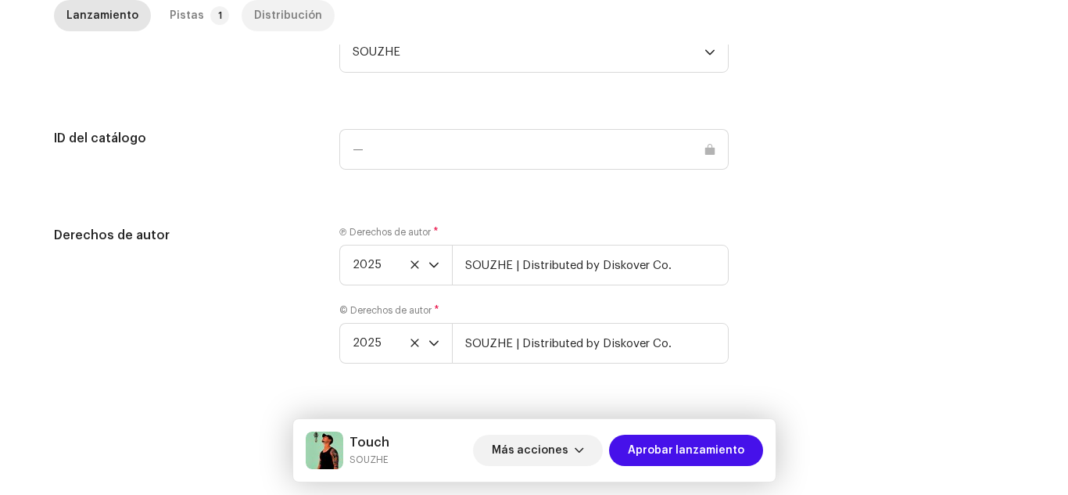
click at [254, 21] on div "Distribución" at bounding box center [288, 15] width 68 height 31
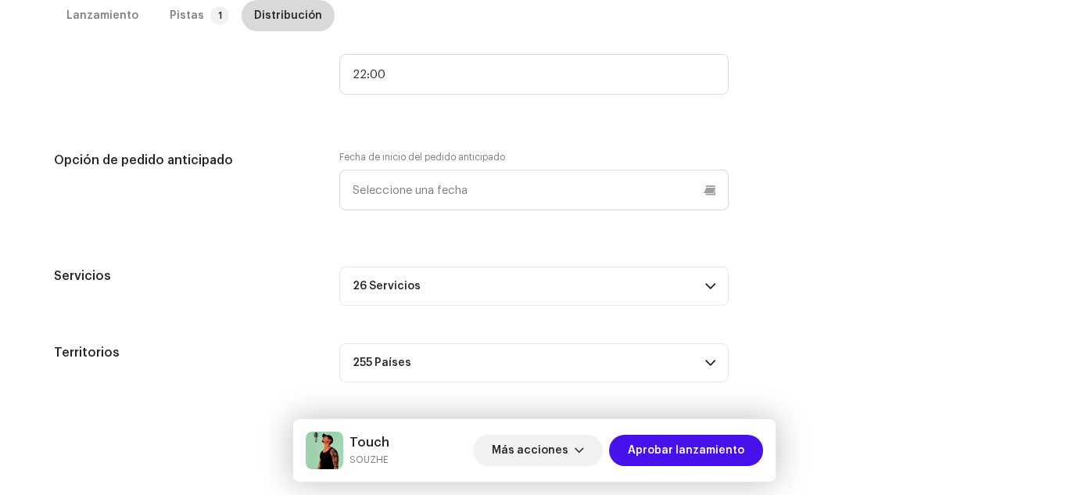
scroll to position [766, 0]
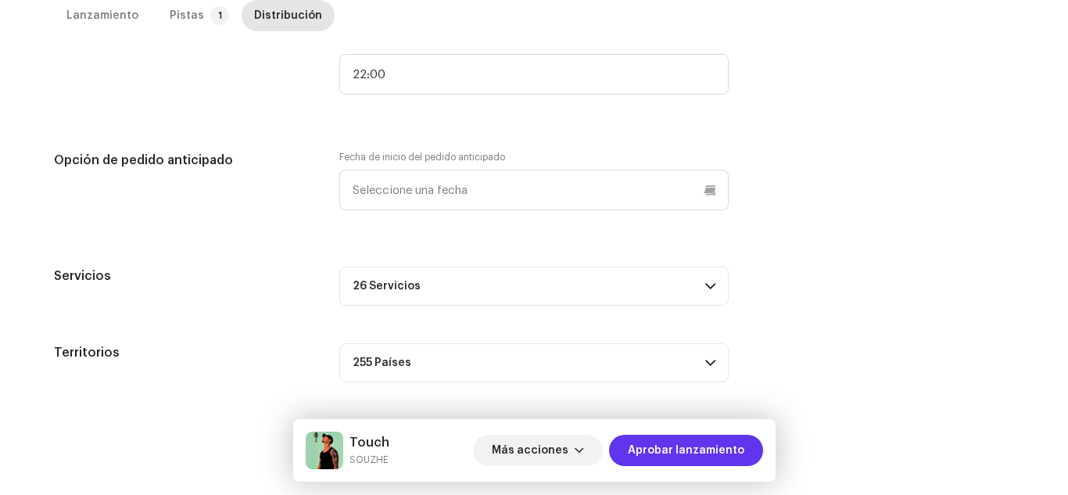
click at [658, 446] on span "Aprobar lanzamiento" at bounding box center [686, 450] width 117 height 31
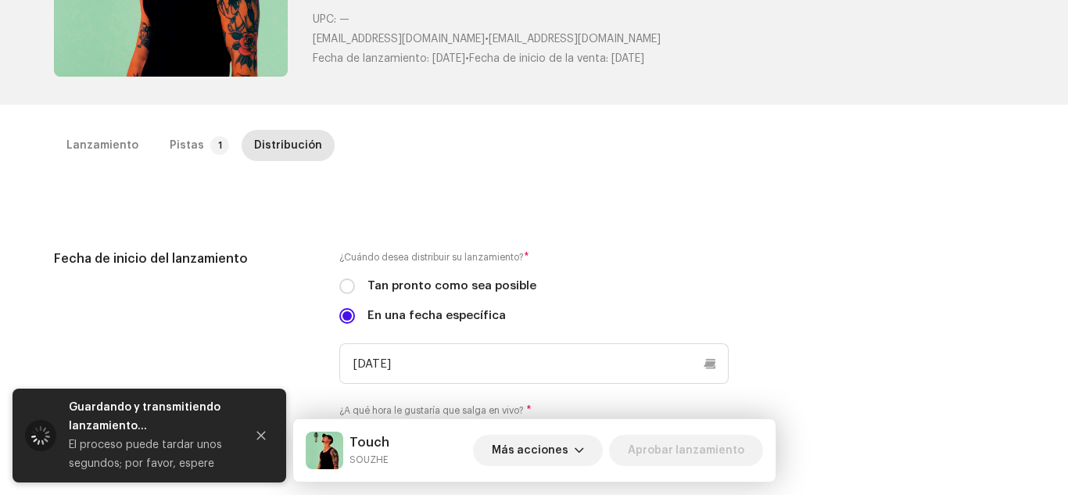
scroll to position [0, 0]
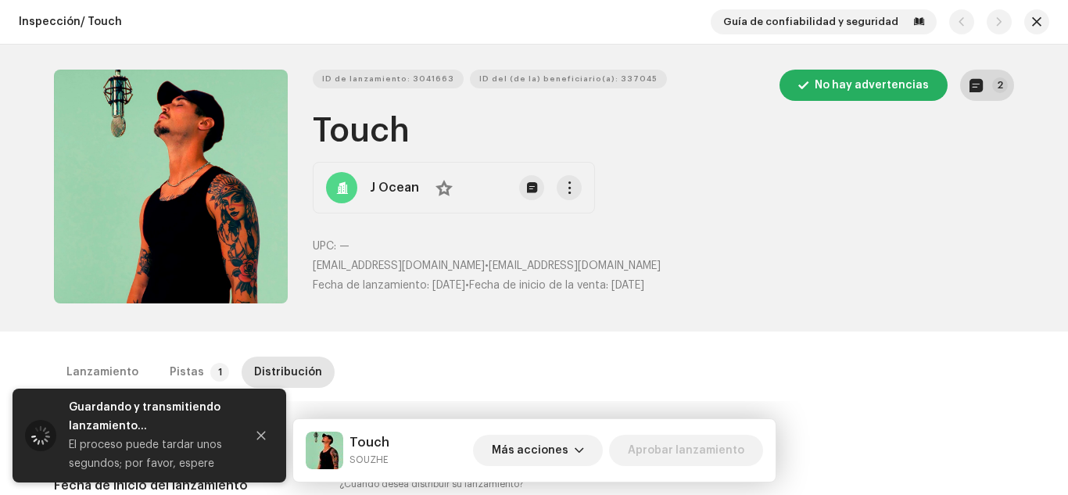
click at [988, 99] on button "2" at bounding box center [987, 85] width 54 height 31
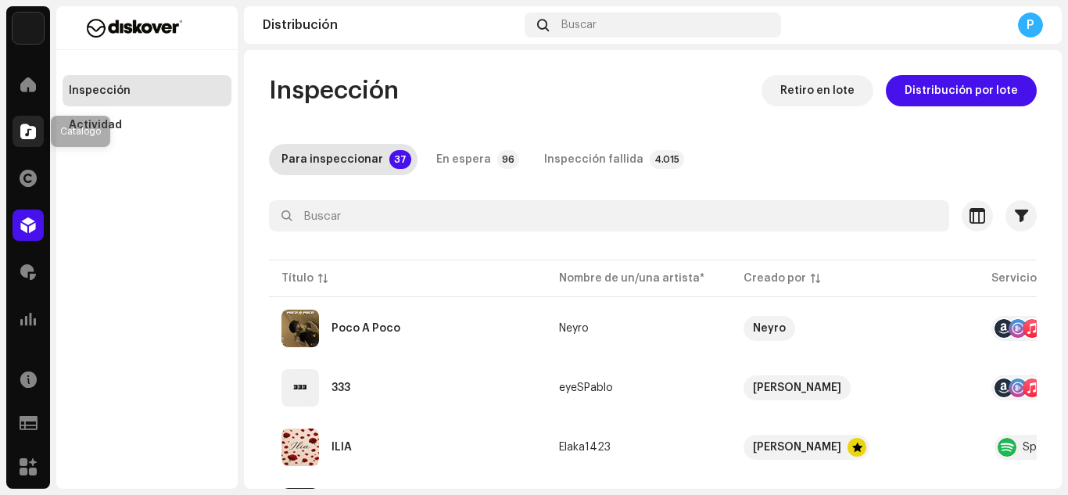
click at [16, 122] on div at bounding box center [28, 131] width 31 height 31
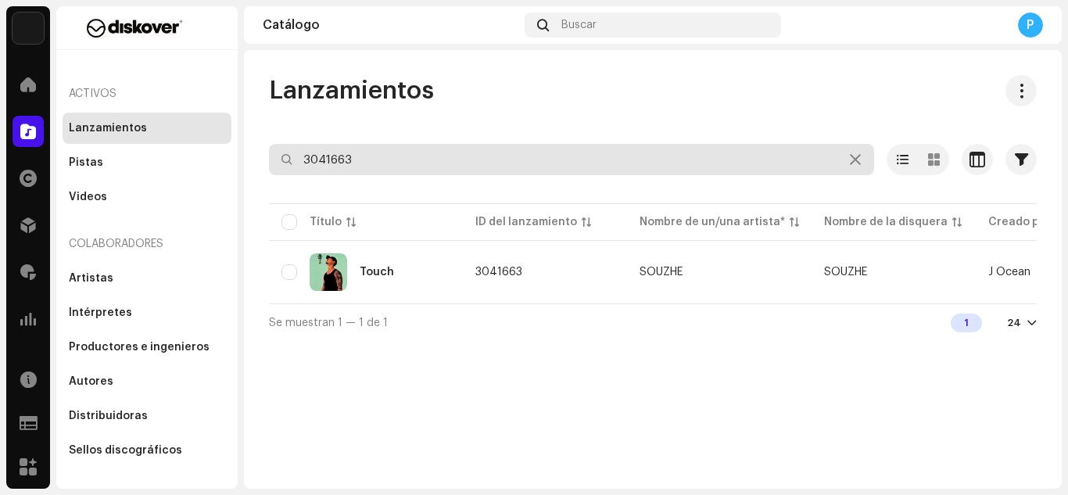
click at [368, 170] on input "3041663" at bounding box center [571, 159] width 605 height 31
paste input "6113"
type input "3046113"
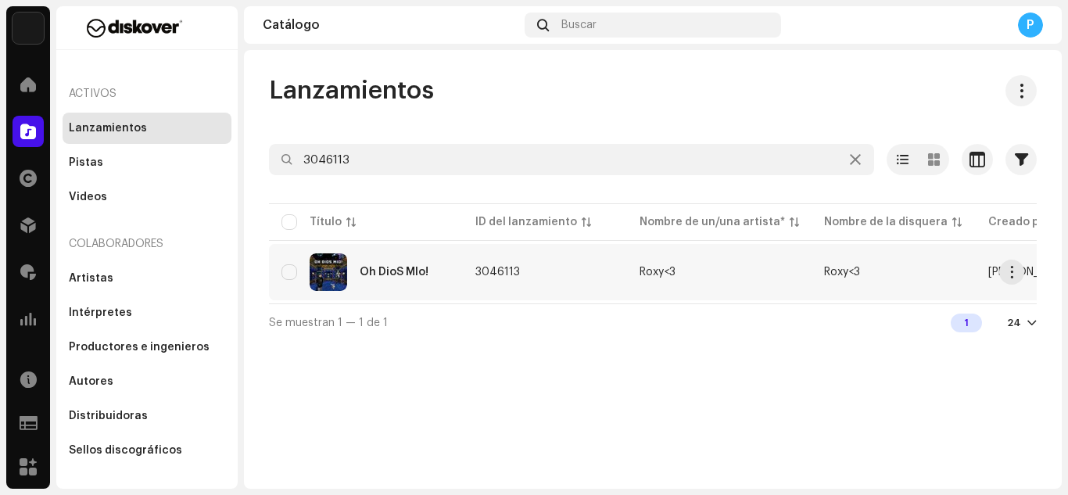
click at [388, 277] on div "Oh DioS MIo!" at bounding box center [394, 272] width 69 height 11
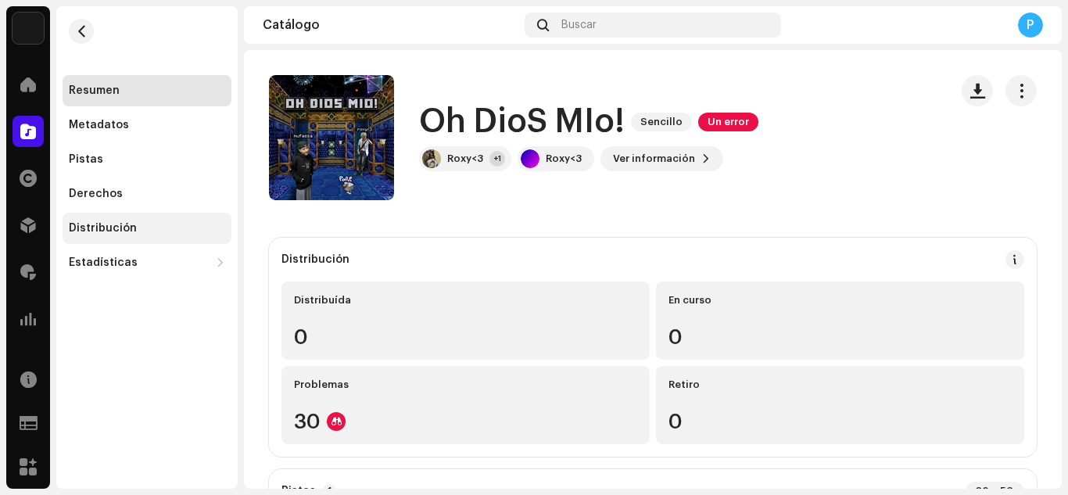
click at [150, 231] on div "Distribución" at bounding box center [147, 228] width 156 height 13
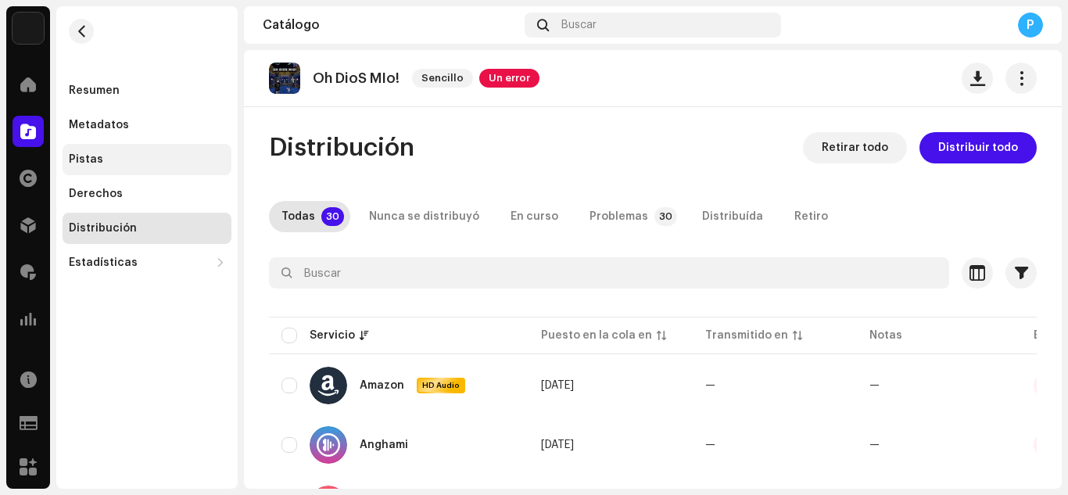
click at [140, 167] on div "Pistas" at bounding box center [147, 159] width 169 height 31
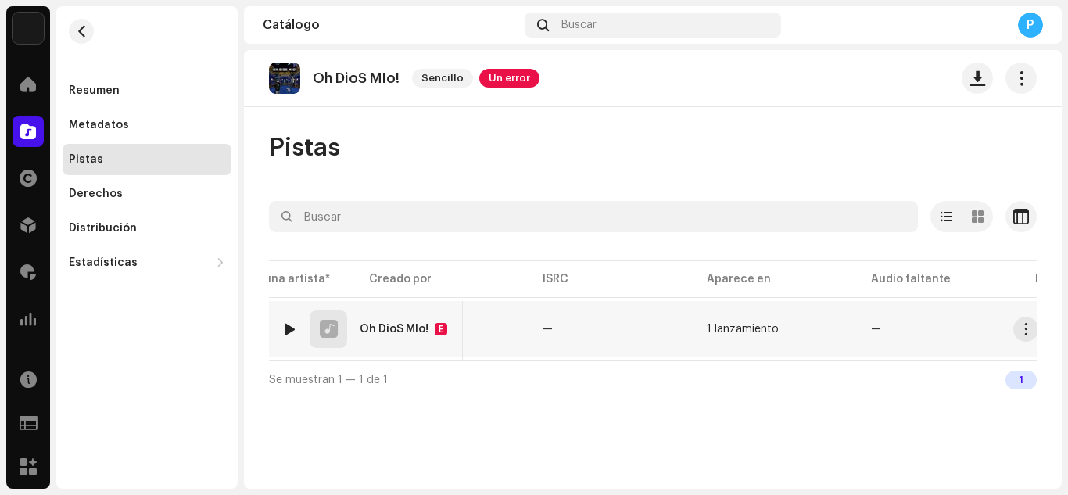
scroll to position [0, 628]
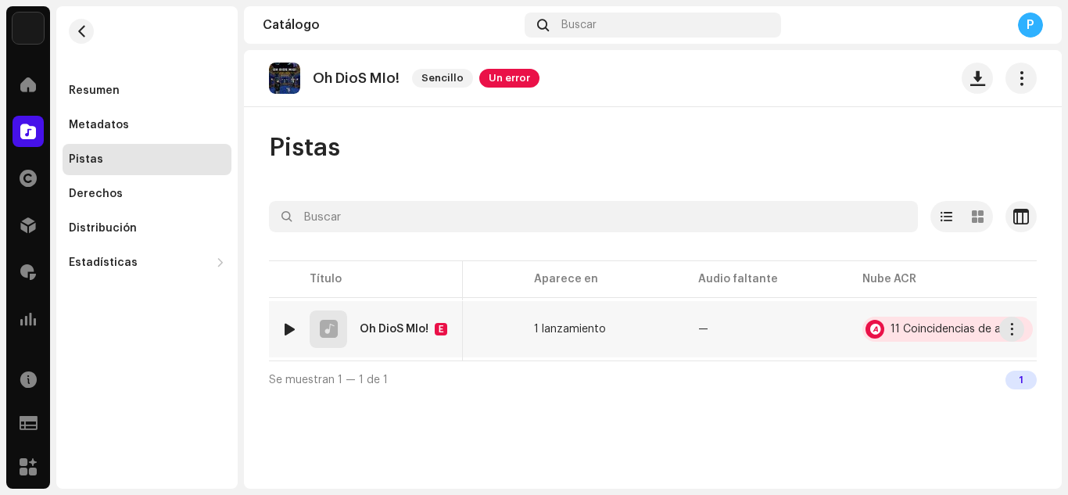
click at [872, 327] on div at bounding box center [875, 329] width 19 height 19
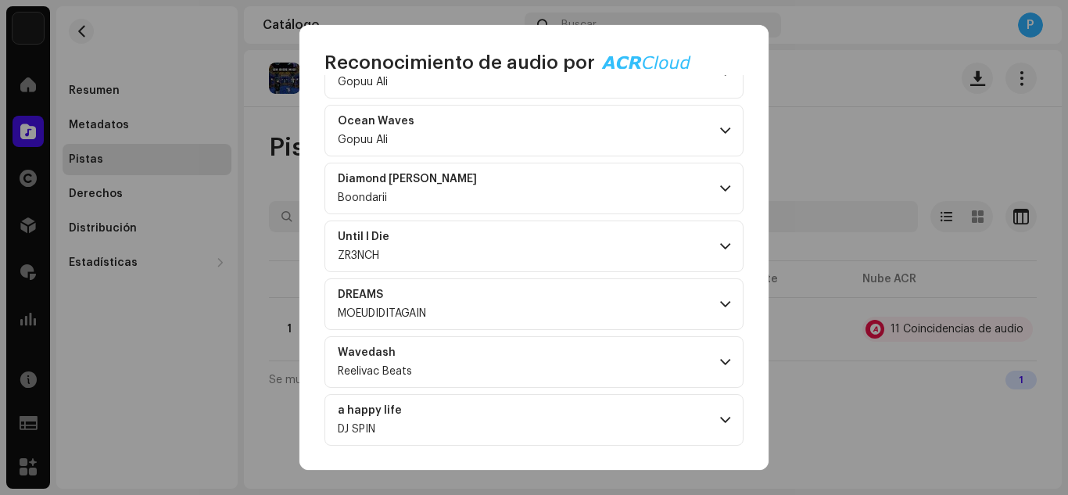
scroll to position [0, 0]
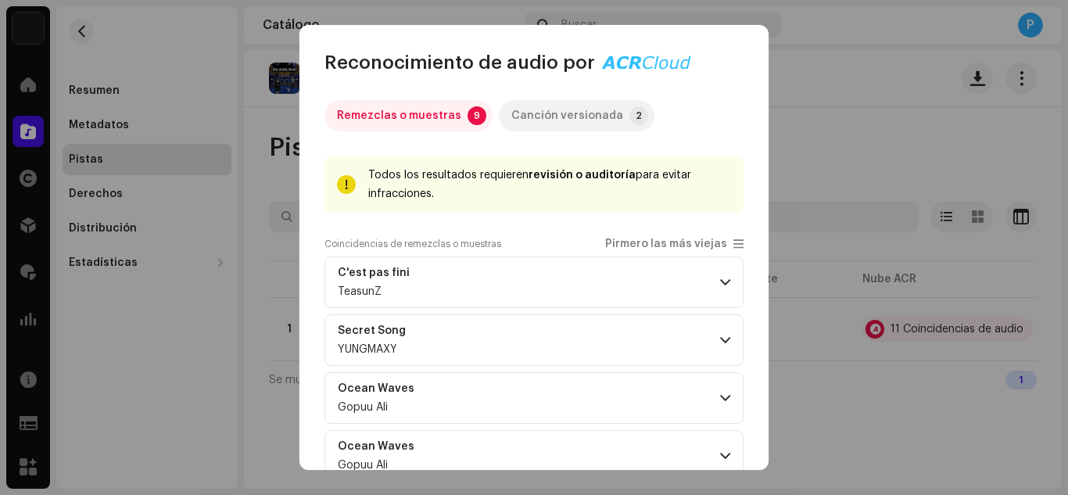
click at [576, 126] on div "Canción versionada" at bounding box center [567, 115] width 112 height 31
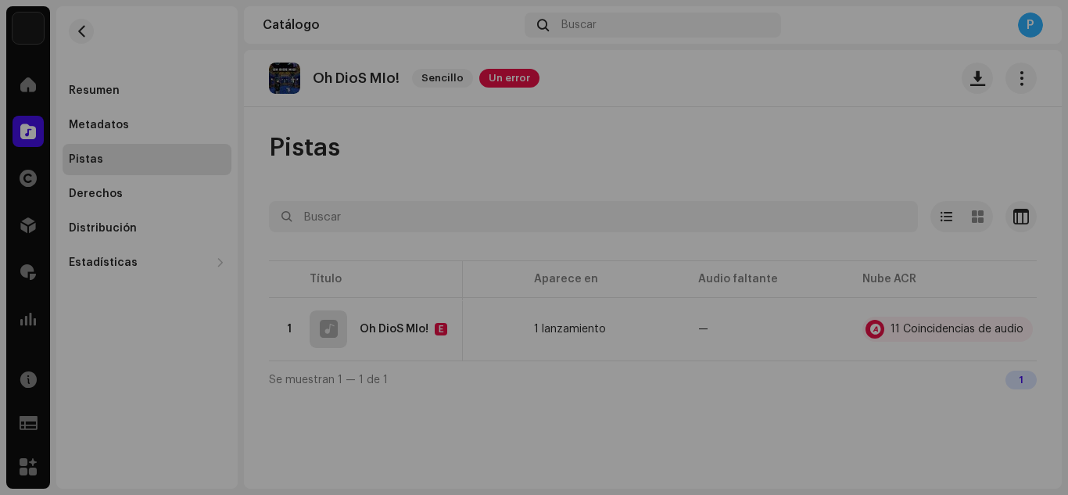
click at [812, 142] on div "Reconocimiento de audio por Remezclas o muestras 9 Canción versionada 2 Todos l…" at bounding box center [534, 247] width 1068 height 495
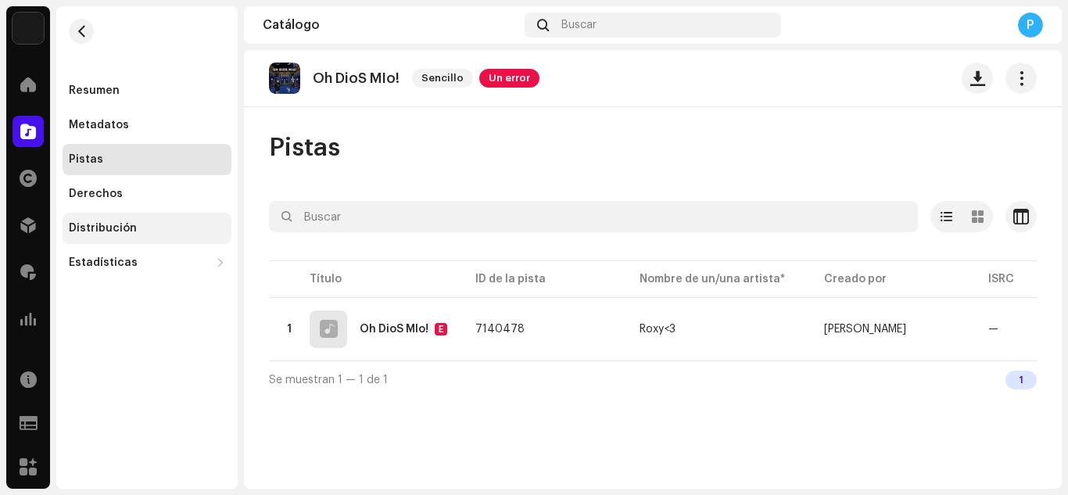
click at [133, 221] on div "Distribución" at bounding box center [147, 228] width 169 height 31
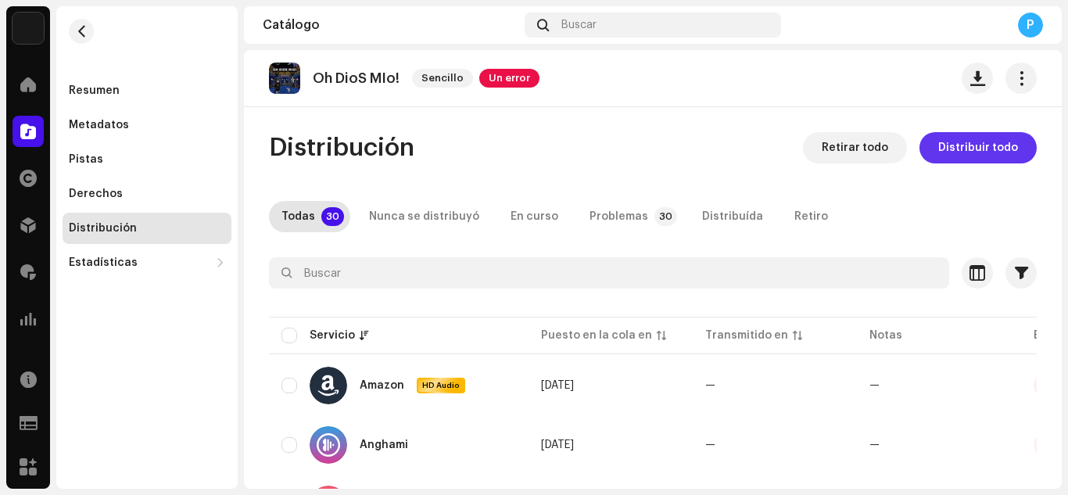
click at [975, 147] on span "Distribuir todo" at bounding box center [978, 147] width 80 height 31
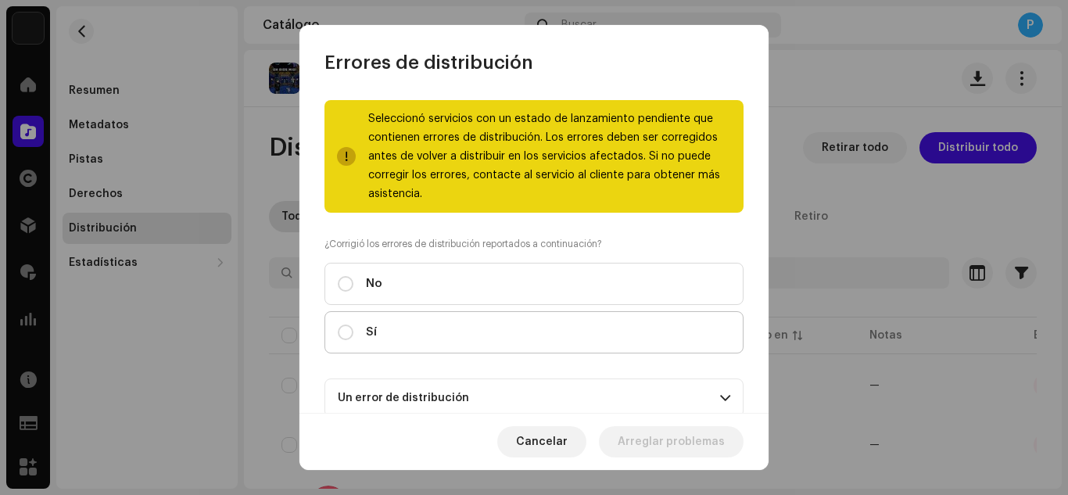
click at [671, 327] on label "Sí" at bounding box center [534, 332] width 419 height 42
click at [353, 327] on input "Sí" at bounding box center [346, 333] width 16 height 16
radio input "true"
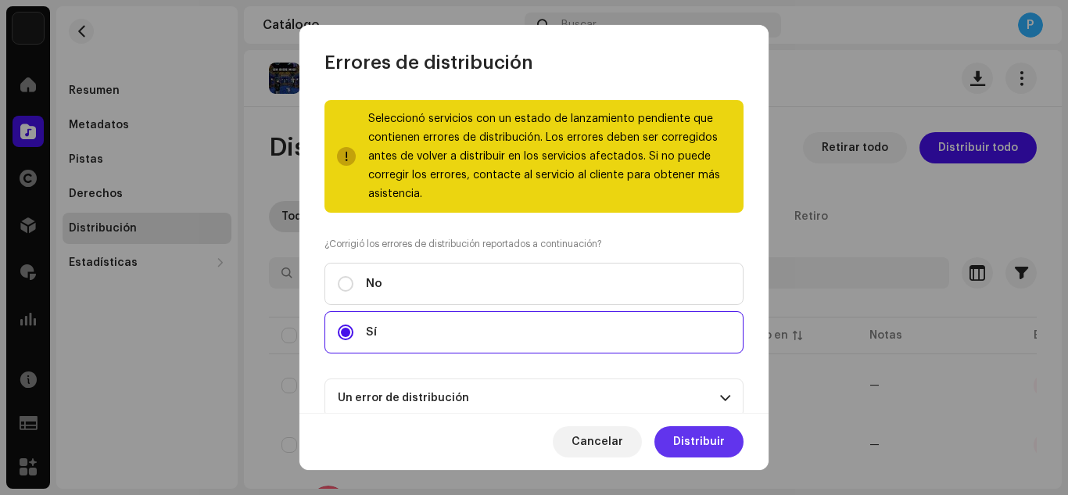
click at [701, 443] on span "Distribuir" at bounding box center [699, 441] width 52 height 31
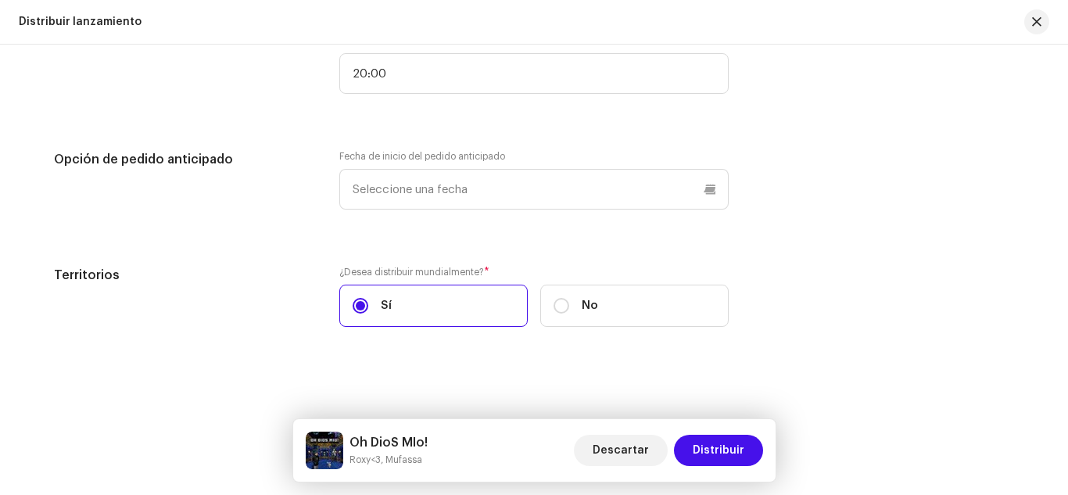
scroll to position [3020, 0]
click at [703, 445] on span "Distribuir" at bounding box center [719, 450] width 52 height 31
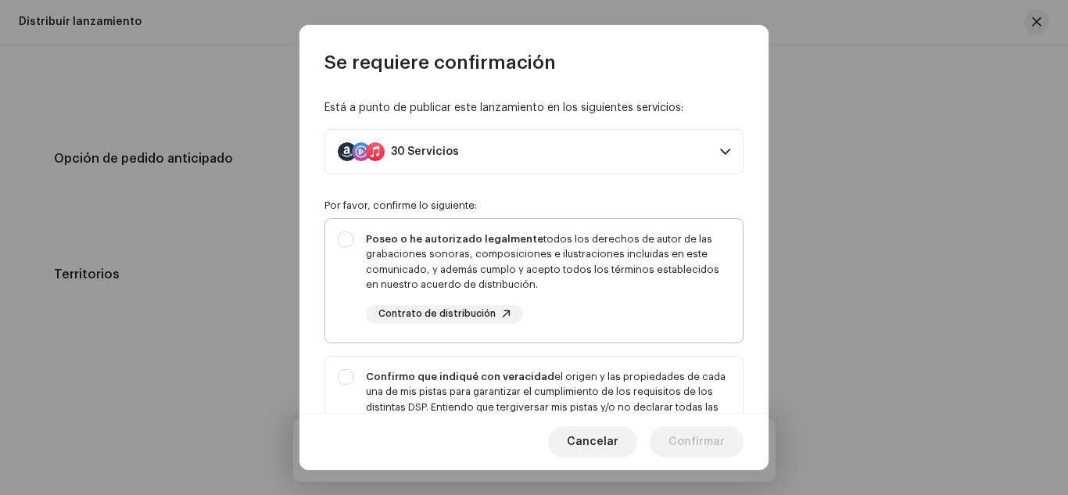
click at [503, 232] on div "Poseo o he autorizado legalmente todos los derechos de autor de las grabaciones…" at bounding box center [548, 261] width 364 height 61
checkbox input "true"
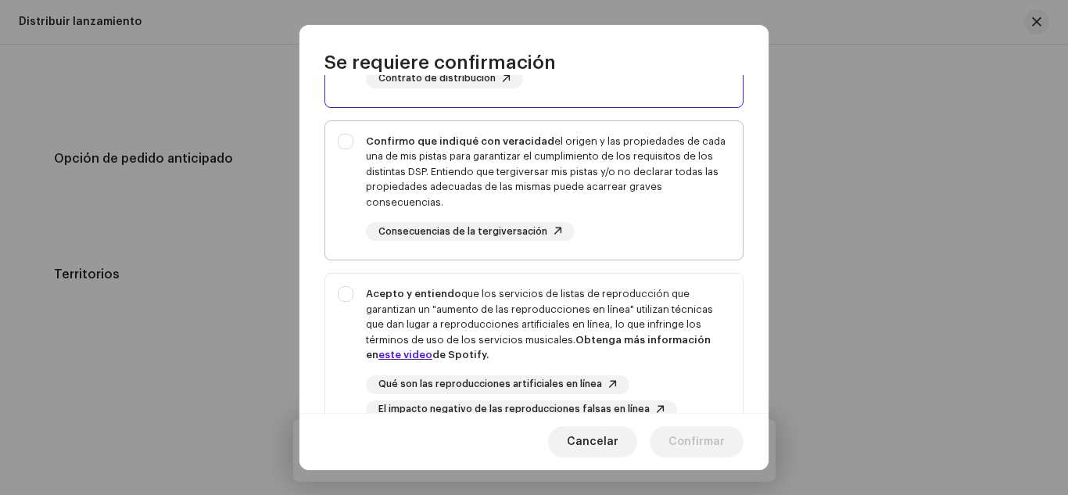
click at [470, 166] on div "Confirmo que indiqué con veracidad el origen y las propiedades de cada una de m…" at bounding box center [548, 172] width 364 height 77
checkbox input "true"
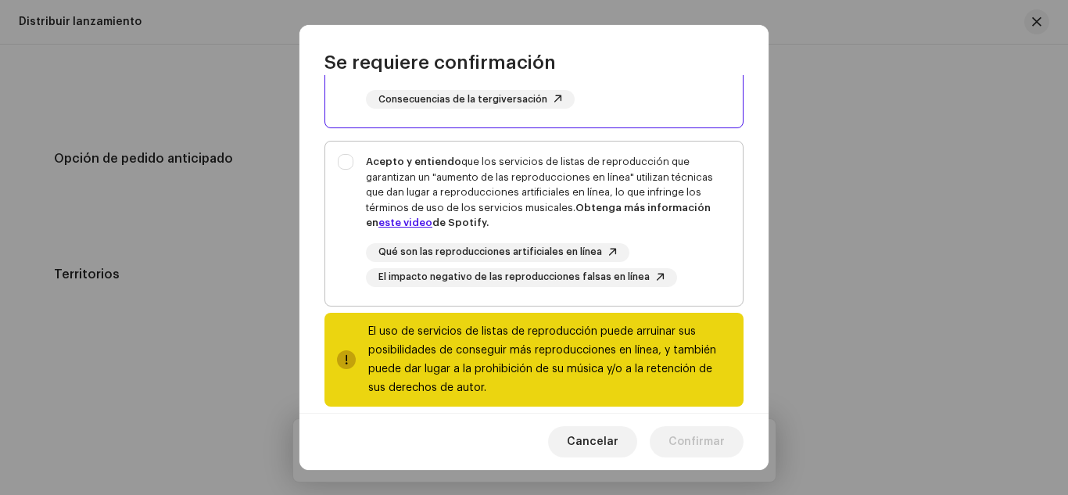
scroll to position [368, 0]
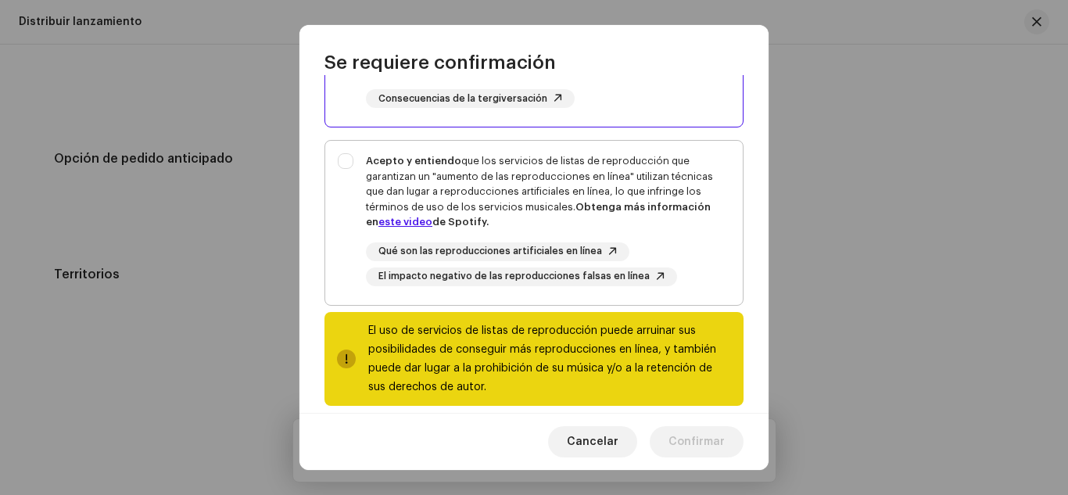
click at [468, 182] on div "Acepto y entiendo que los servicios de listas de reproducción que garantizan un…" at bounding box center [548, 191] width 364 height 77
checkbox input "true"
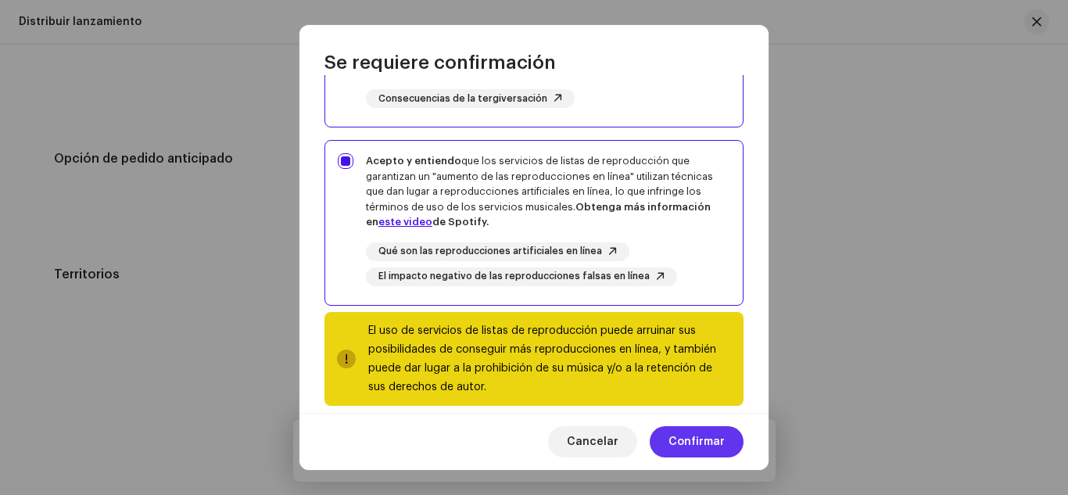
click at [691, 437] on span "Confirmar" at bounding box center [697, 441] width 56 height 31
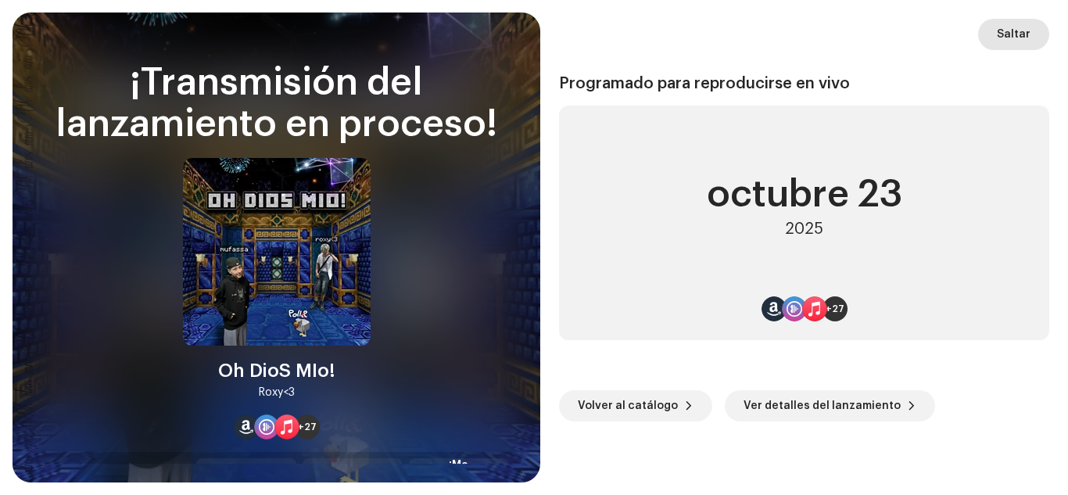
click at [981, 36] on button "Saltar" at bounding box center [1013, 34] width 71 height 31
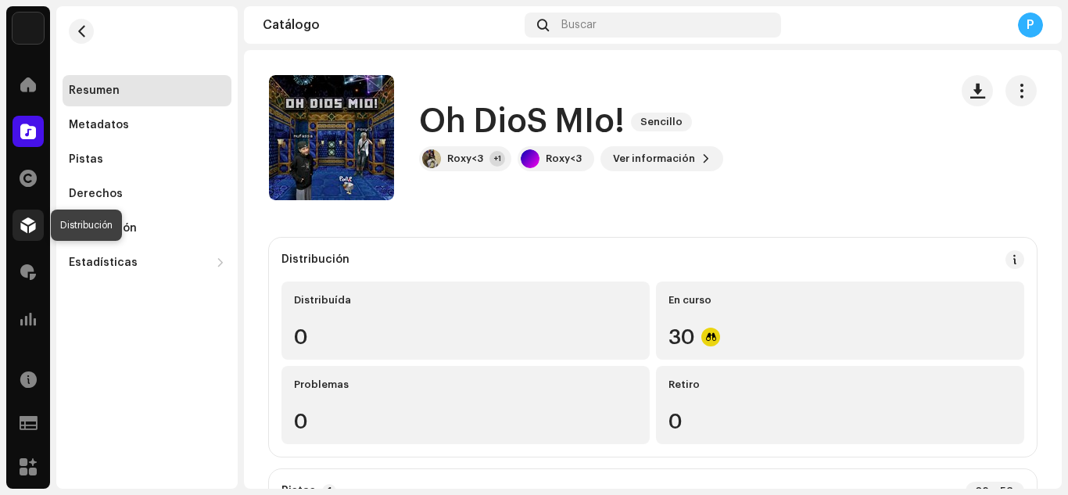
click at [20, 235] on div at bounding box center [28, 225] width 31 height 31
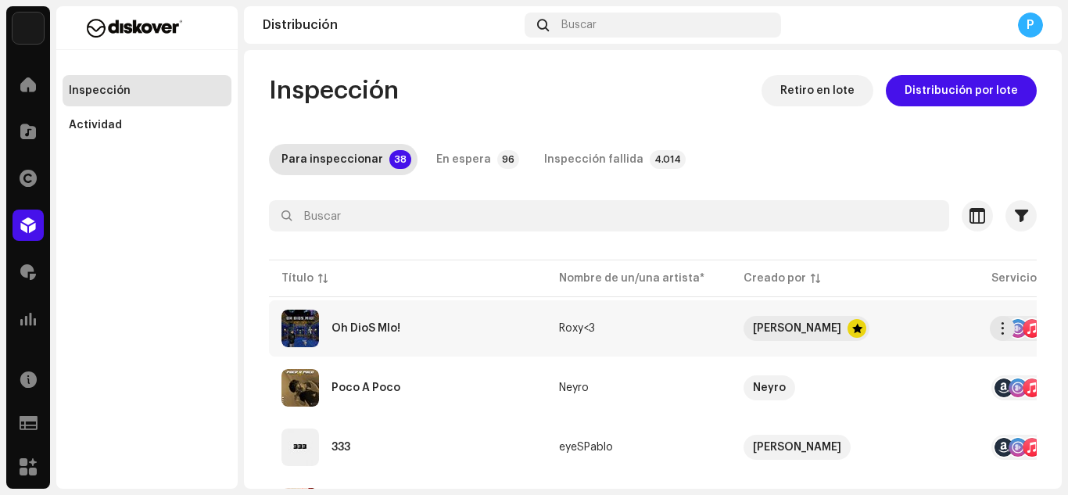
click at [371, 327] on div "Oh DioS MIo!" at bounding box center [366, 328] width 69 height 11
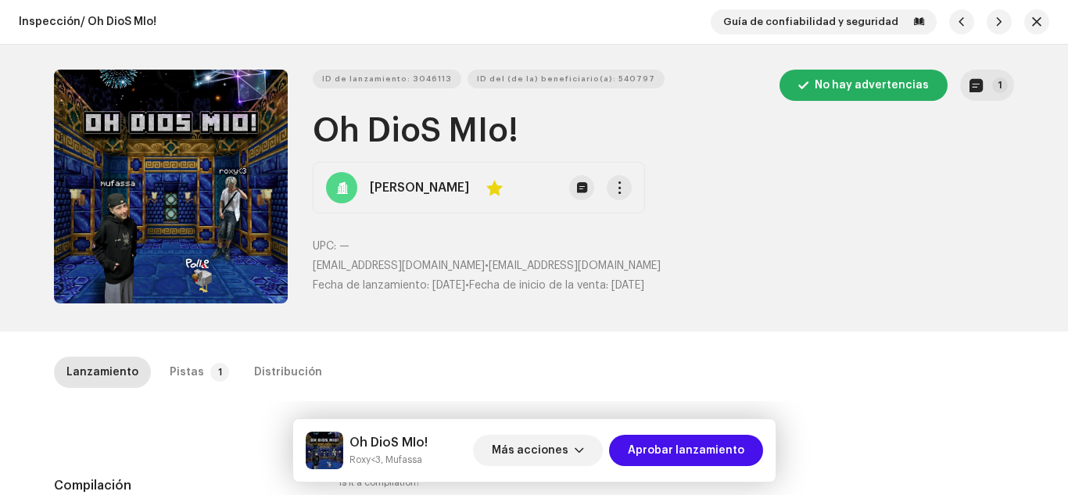
click at [1026, 218] on div "ID de lanzamiento: 3046113 ID del (de la) beneficiario(a): 540797 No hay advert…" at bounding box center [534, 188] width 1010 height 287
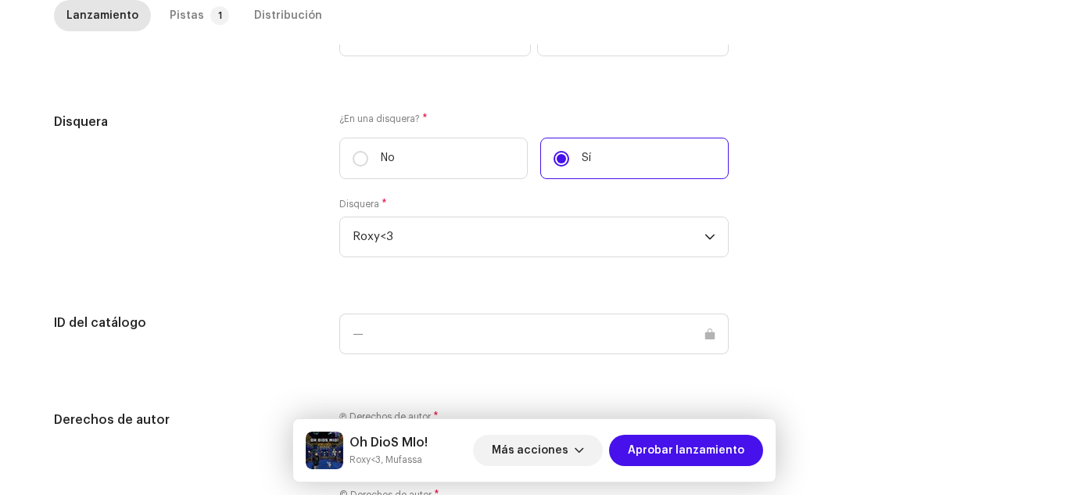
scroll to position [1701, 0]
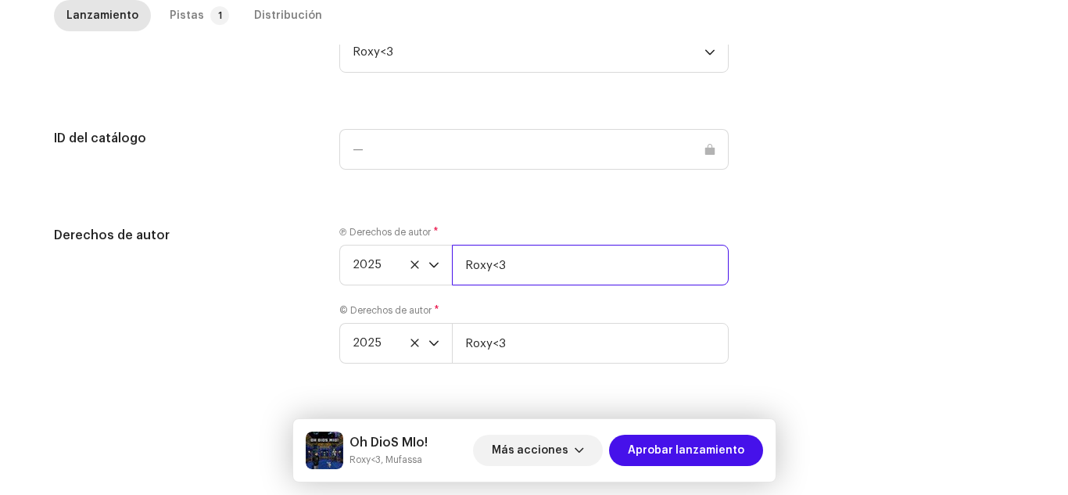
click at [654, 273] on input "Roxy<3" at bounding box center [590, 265] width 277 height 41
type input "Roxy<3 | Distributed by Diskover Co."
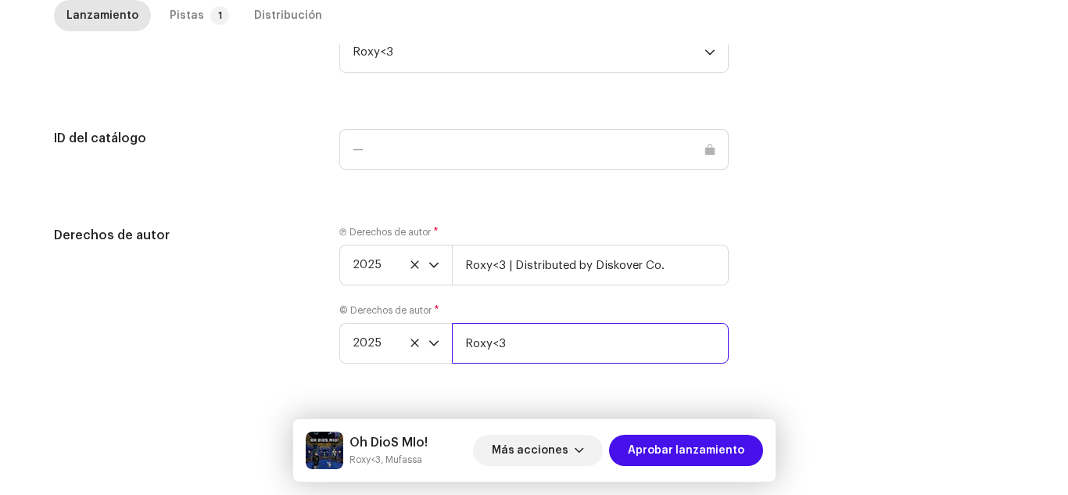
click at [624, 346] on input "Roxy<3" at bounding box center [590, 343] width 277 height 41
type input "Roxy<3 | Distributed by Diskover Co."
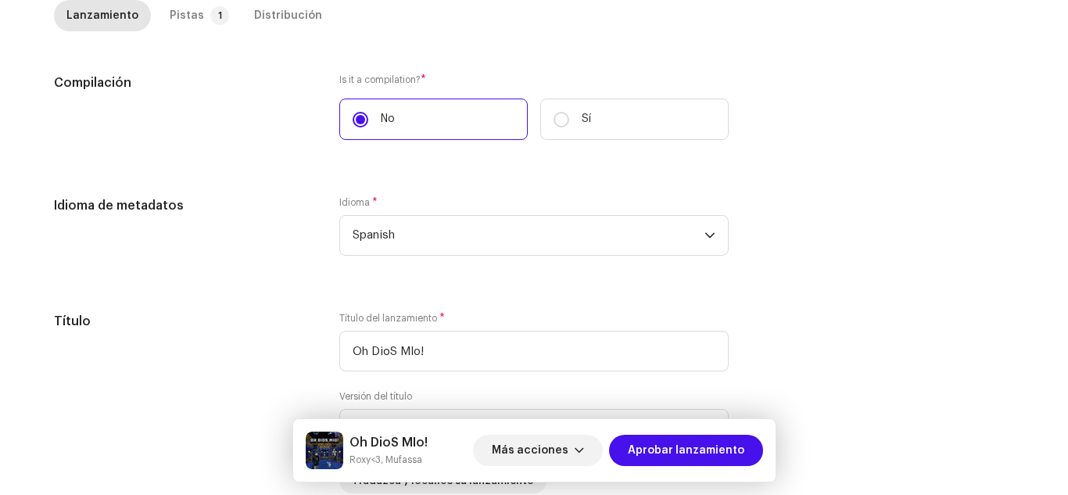
scroll to position [0, 0]
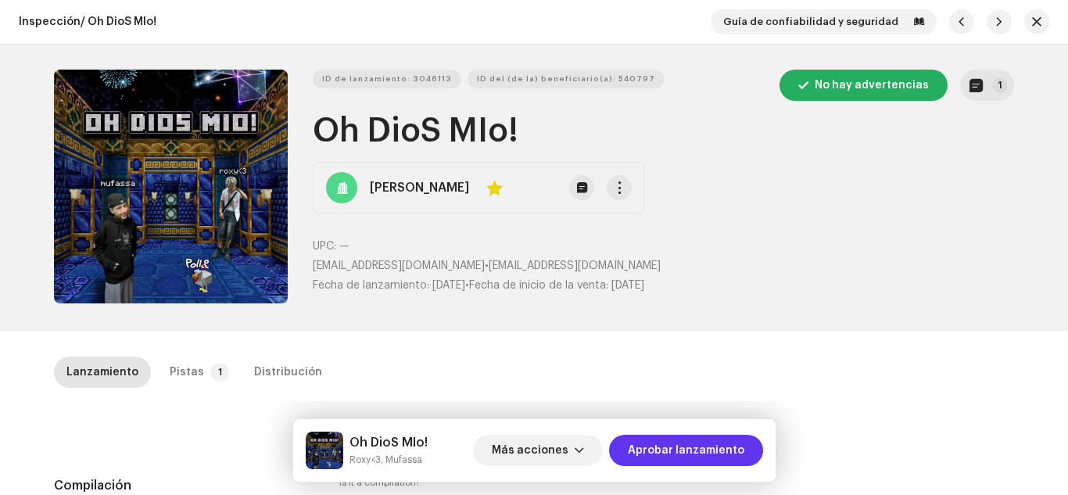
click at [665, 460] on span "Aprobar lanzamiento" at bounding box center [686, 450] width 117 height 31
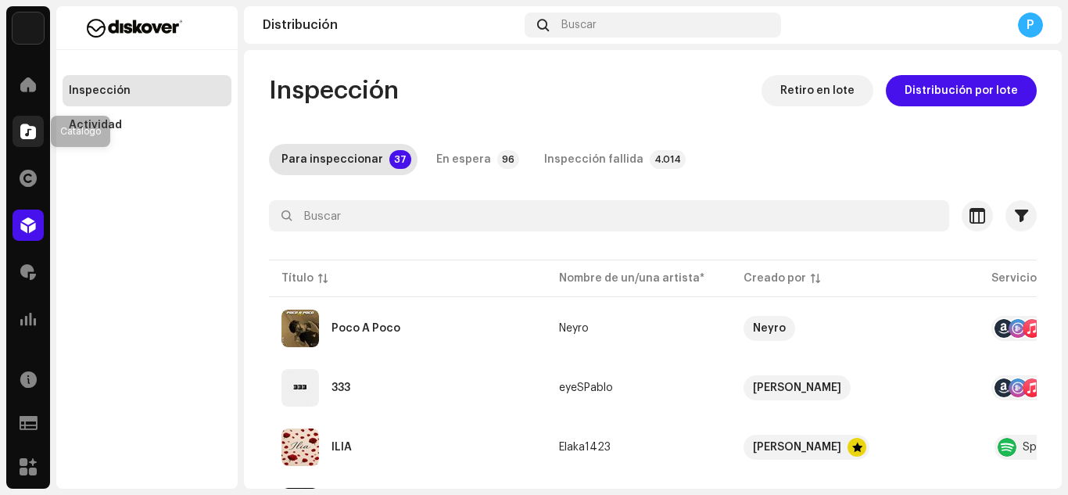
click at [30, 127] on span at bounding box center [28, 131] width 16 height 13
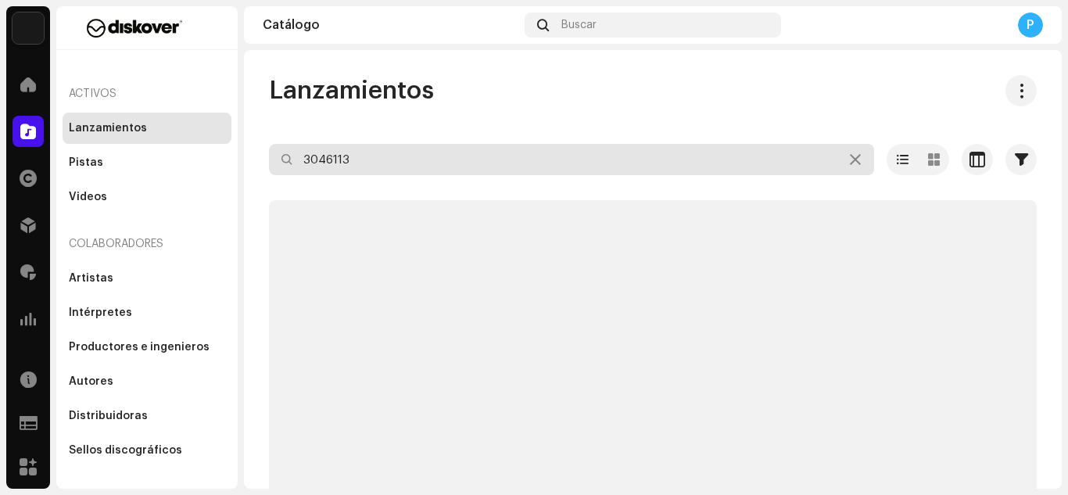
click at [368, 146] on input "3046113" at bounding box center [571, 159] width 605 height 31
paste input "915"
type input "3046915"
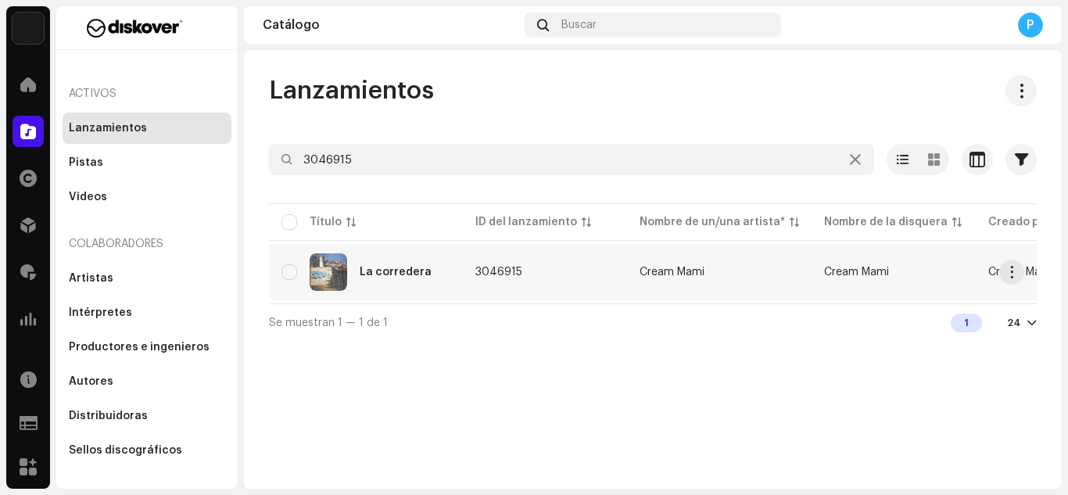
click at [419, 271] on div "La corredera" at bounding box center [396, 272] width 72 height 11
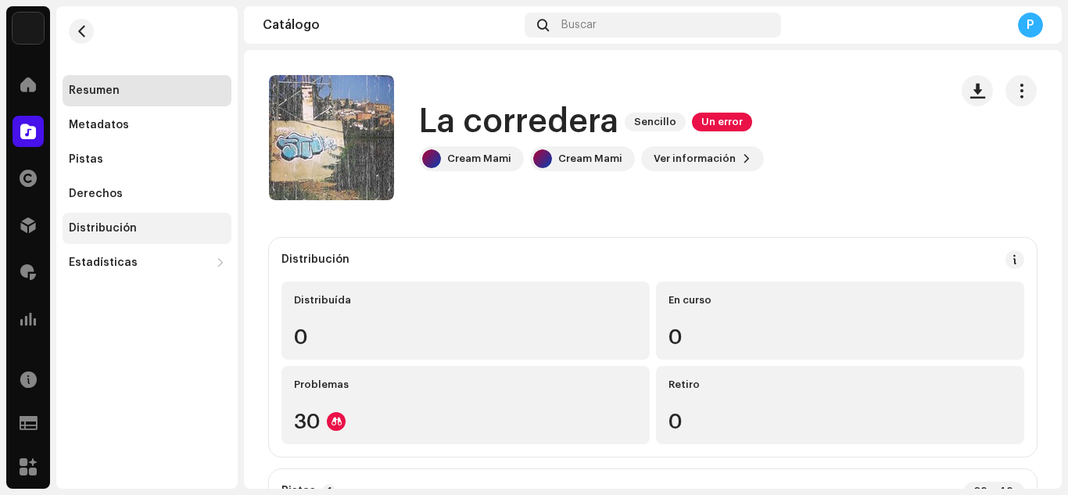
click at [123, 224] on div "Distribución" at bounding box center [103, 228] width 68 height 13
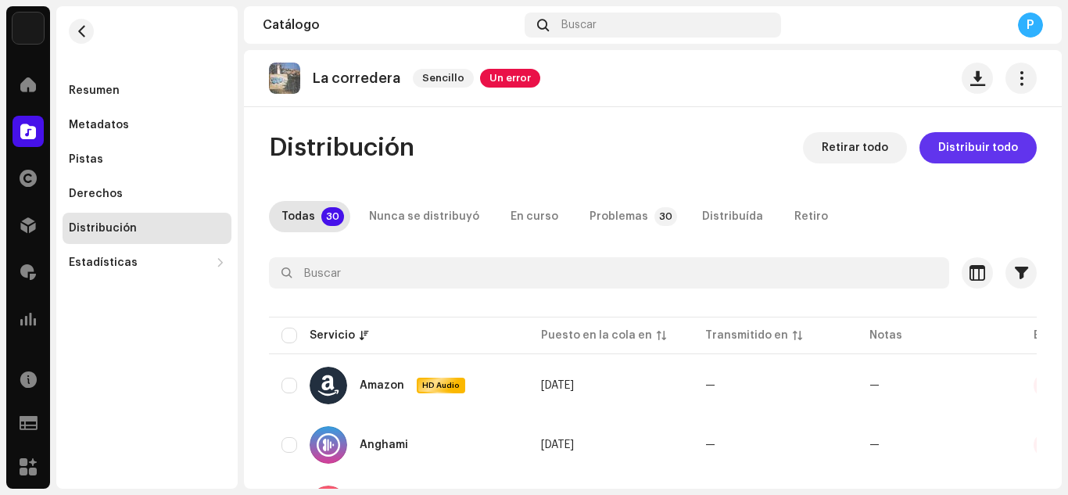
click at [942, 150] on span "Distribuir todo" at bounding box center [978, 147] width 80 height 31
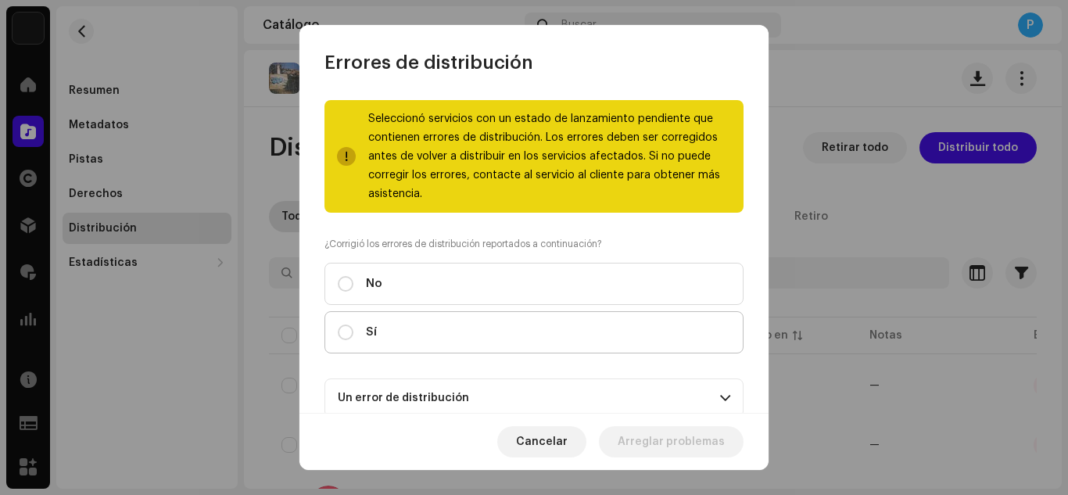
click at [559, 325] on label "Sí" at bounding box center [534, 332] width 419 height 42
click at [353, 325] on input "Sí" at bounding box center [346, 333] width 16 height 16
radio input "true"
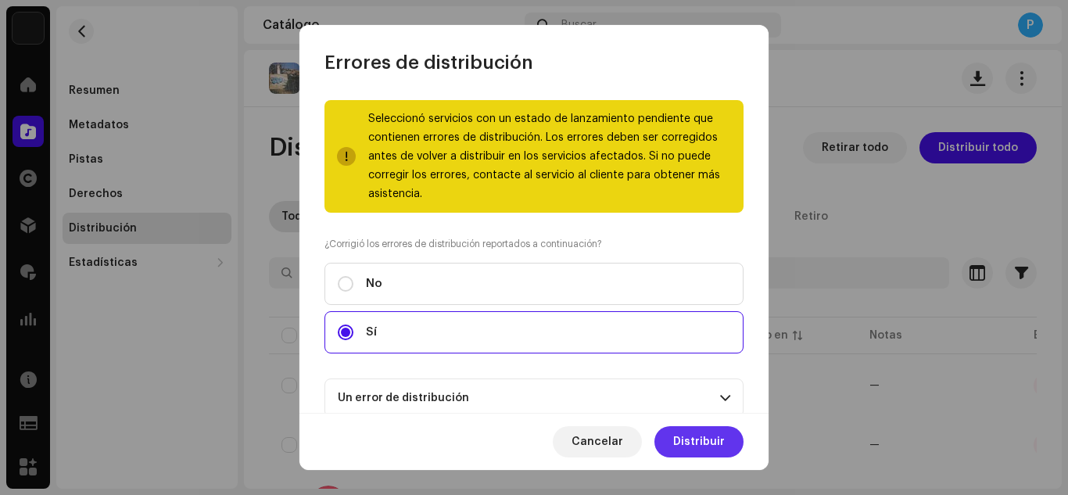
drag, startPoint x: 694, startPoint y: 431, endPoint x: 685, endPoint y: 447, distance: 18.5
click at [685, 447] on span "Distribuir" at bounding box center [699, 441] width 52 height 31
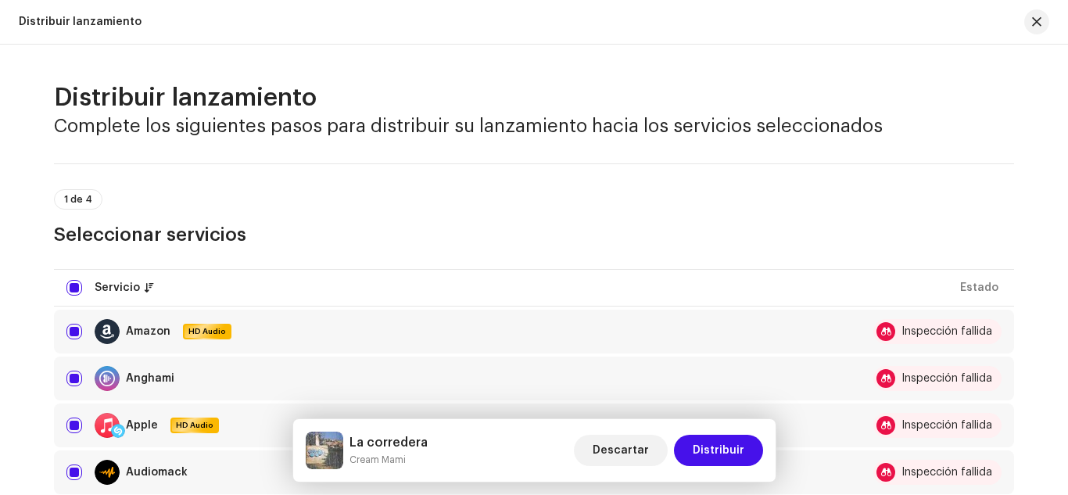
scroll to position [506, 0]
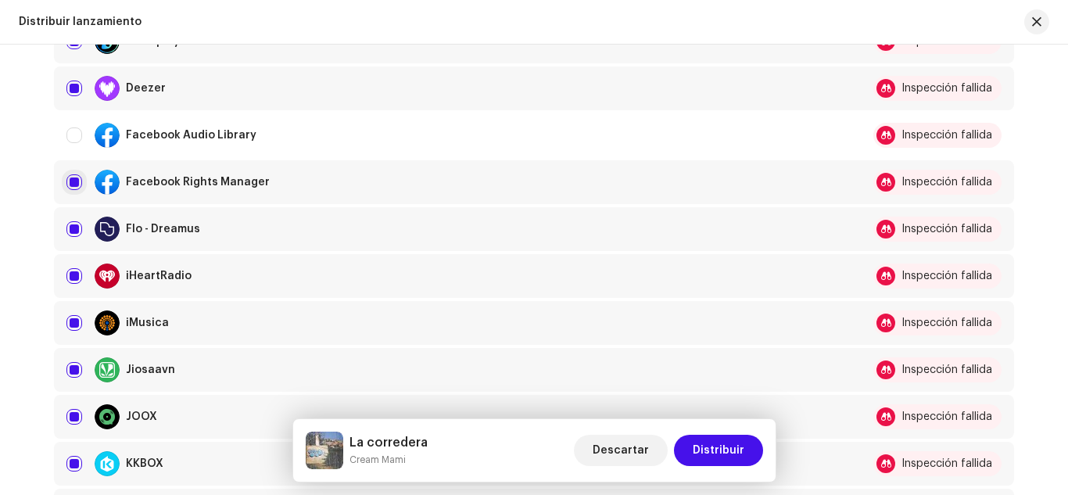
click at [74, 174] on input "Row Selected" at bounding box center [74, 182] width 16 height 16
checkbox input "false"
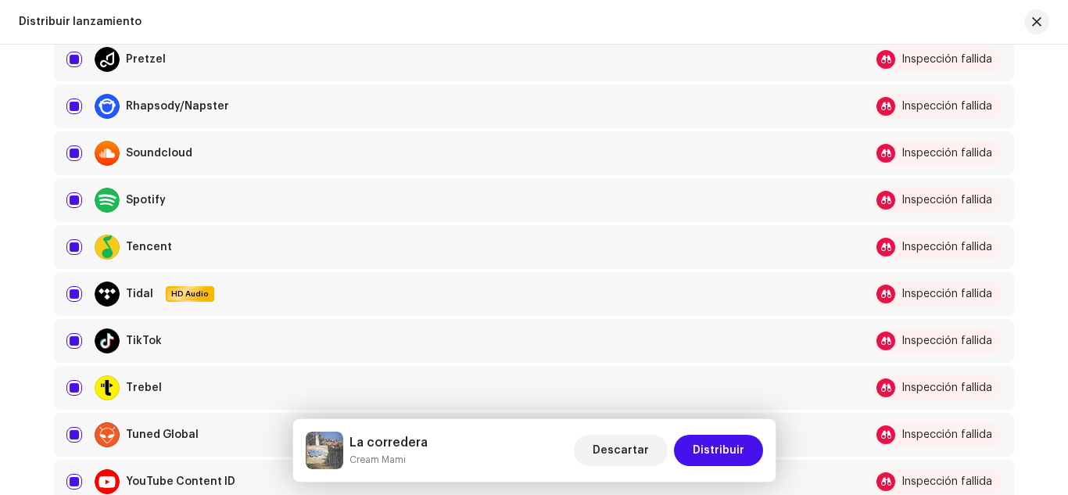
scroll to position [1175, 0]
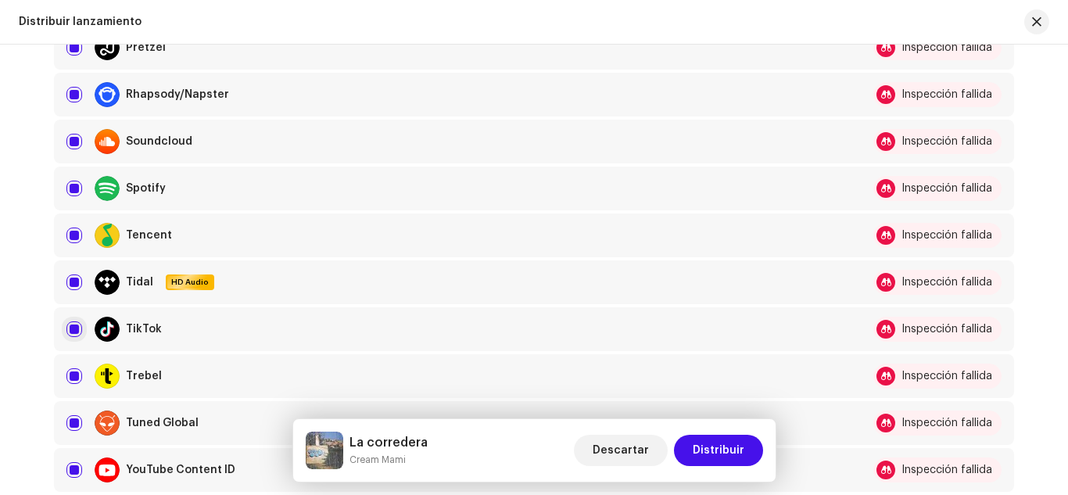
click at [70, 328] on input "Row Selected" at bounding box center [74, 329] width 16 height 16
checkbox input "false"
click at [77, 472] on input "Row Selected" at bounding box center [74, 470] width 16 height 16
checkbox input "false"
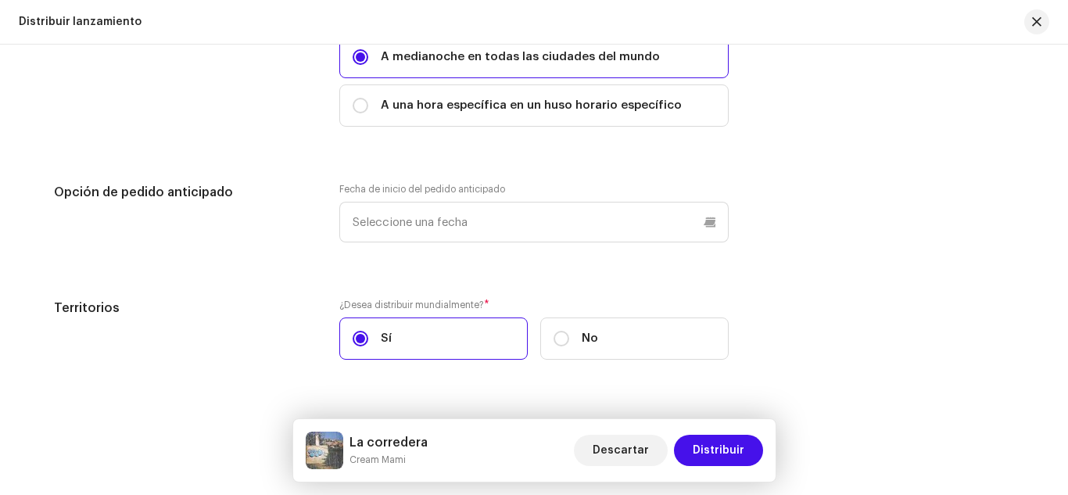
scroll to position [2369, 0]
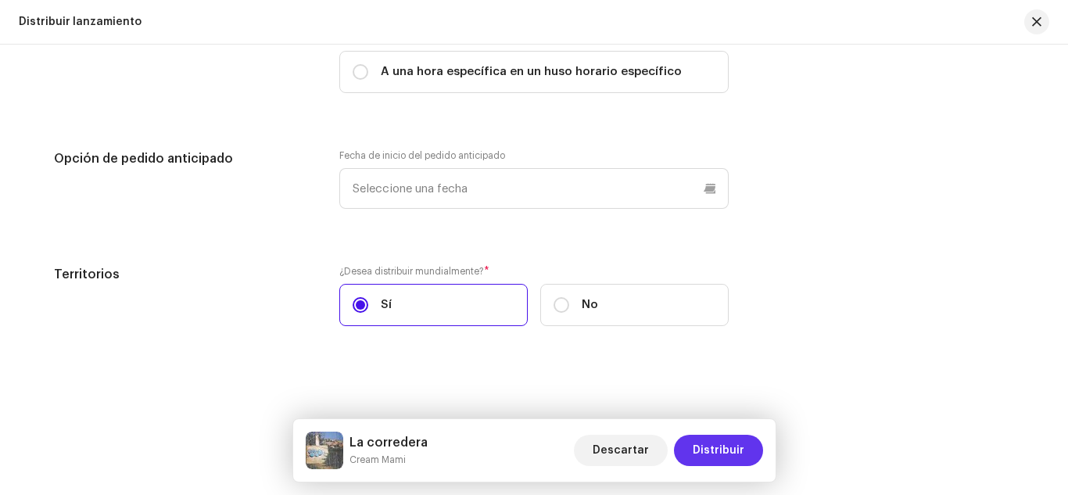
click at [691, 445] on button "Distribuir" at bounding box center [718, 450] width 89 height 31
click at [802, 269] on div "Se requiere confirmación Está a punto de publicar este lanzamiento en los sigui…" at bounding box center [534, 247] width 1068 height 495
click at [511, 80] on span "A una hora específica en un huso horario específico" at bounding box center [531, 71] width 301 height 17
click at [368, 80] on input "A una hora específica en un huso horario específico" at bounding box center [361, 72] width 16 height 16
radio input "true"
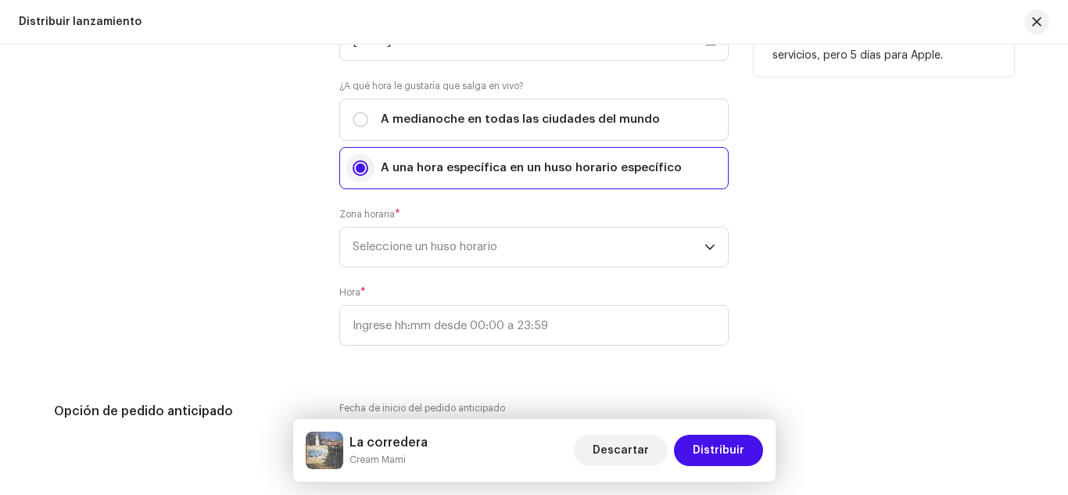
scroll to position [2263, 0]
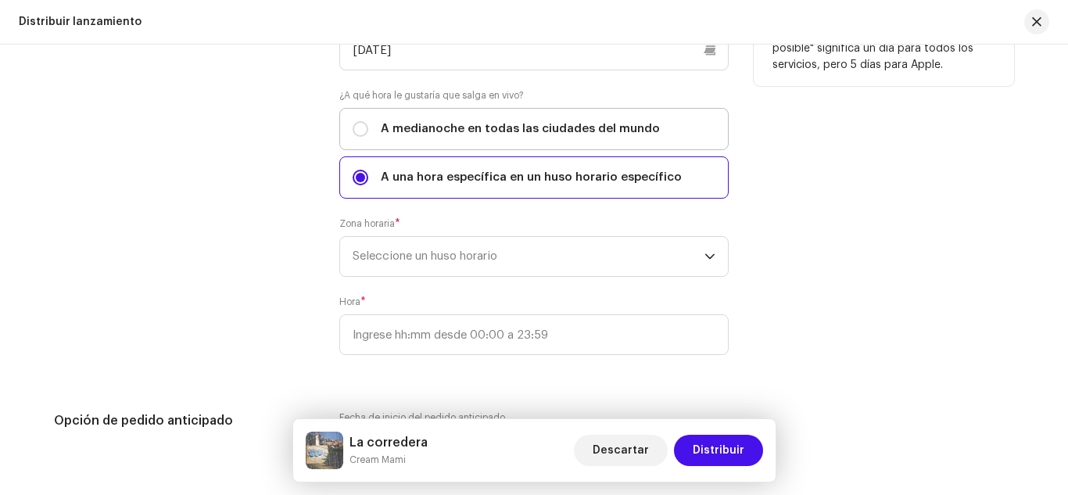
click at [361, 119] on label "A medianoche en todas las ciudades del mundo" at bounding box center [533, 129] width 389 height 42
click at [361, 121] on input "A medianoche en todas las ciudades del mundo" at bounding box center [361, 129] width 16 height 16
radio input "true"
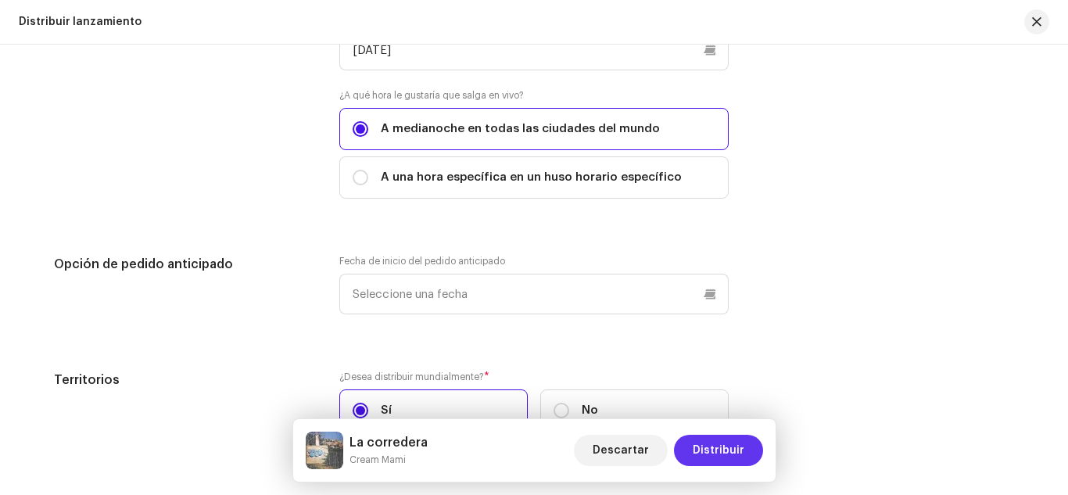
click at [697, 442] on span "Distribuir" at bounding box center [719, 450] width 52 height 31
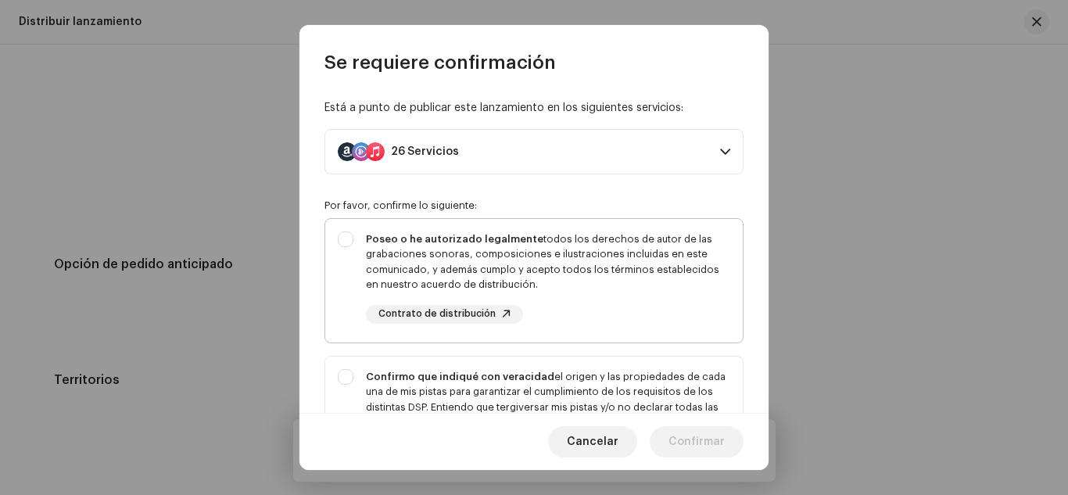
click at [597, 299] on div "Poseo o he autorizado legalmente todos los derechos de autor de las grabaciones…" at bounding box center [548, 277] width 364 height 92
checkbox input "true"
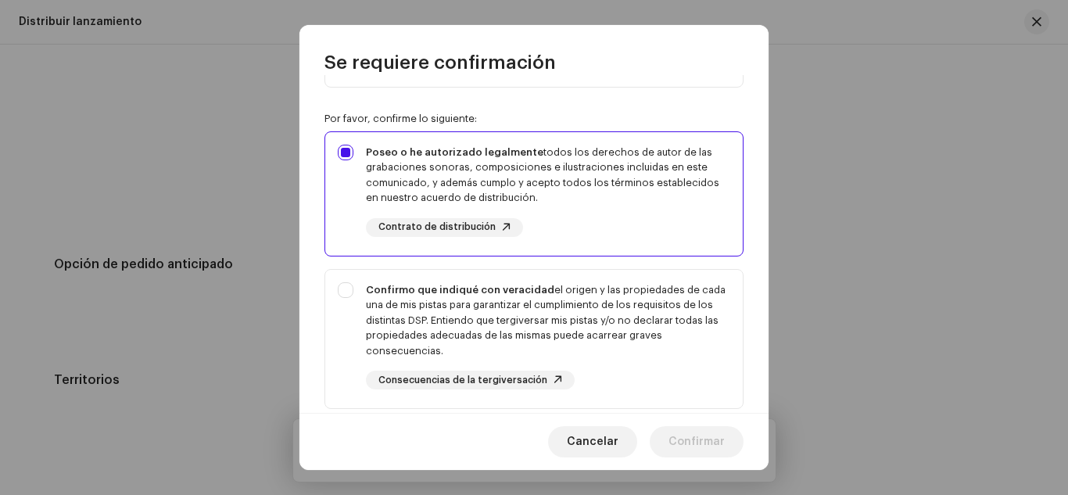
scroll to position [102, 0]
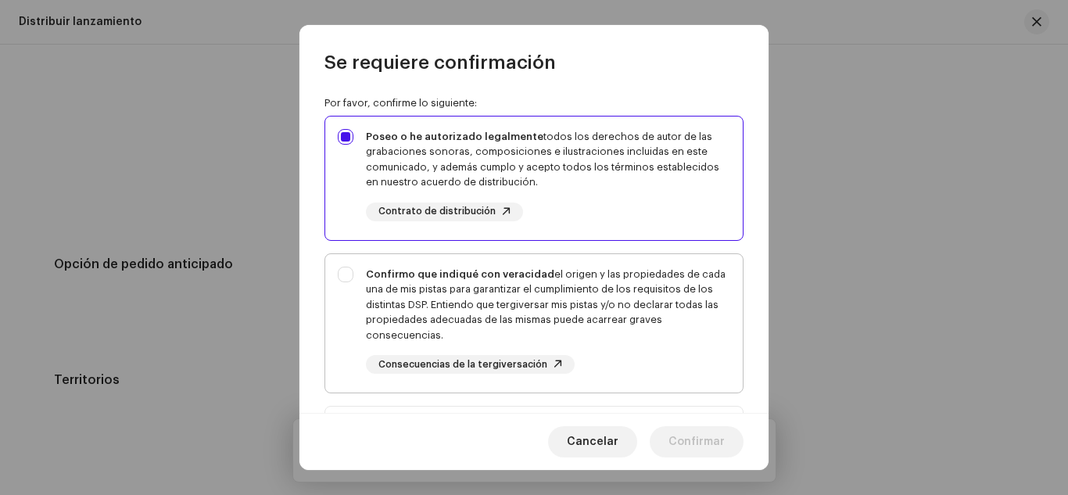
click at [572, 264] on div "Confirmo que indiqué con veracidad el origen y las propiedades de cada una de m…" at bounding box center [534, 320] width 418 height 133
checkbox input "true"
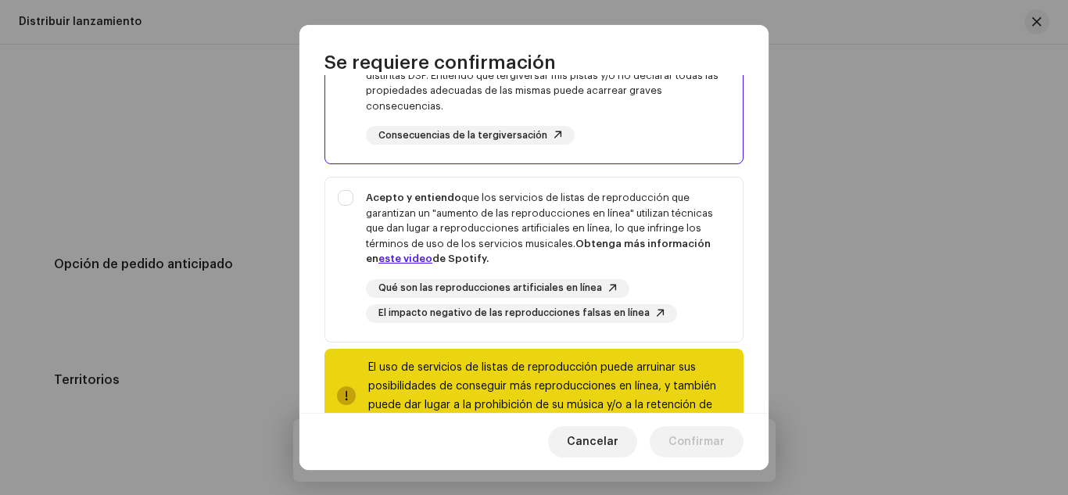
scroll to position [353, 0]
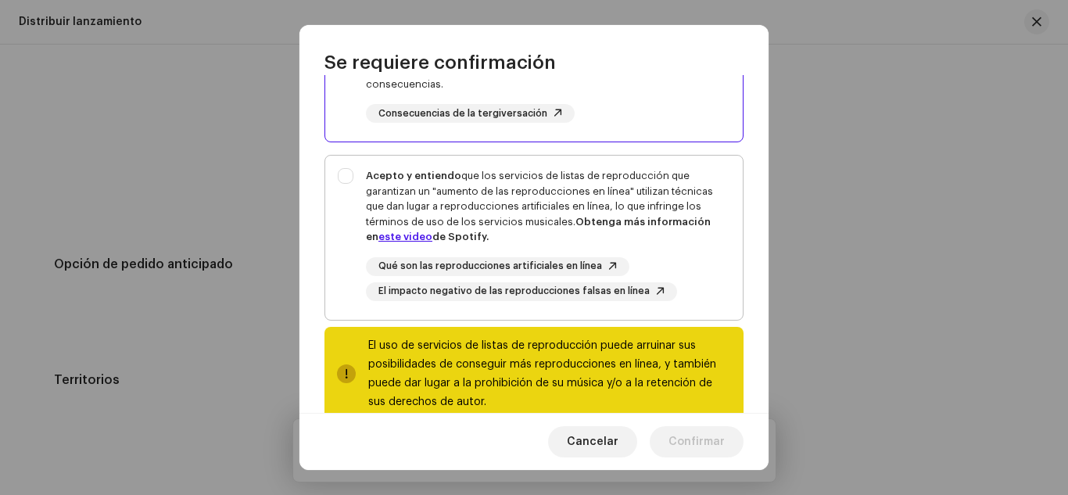
click at [545, 181] on div "Acepto y entiendo que los servicios de listas de reproducción que garantizan un…" at bounding box center [548, 206] width 364 height 77
checkbox input "true"
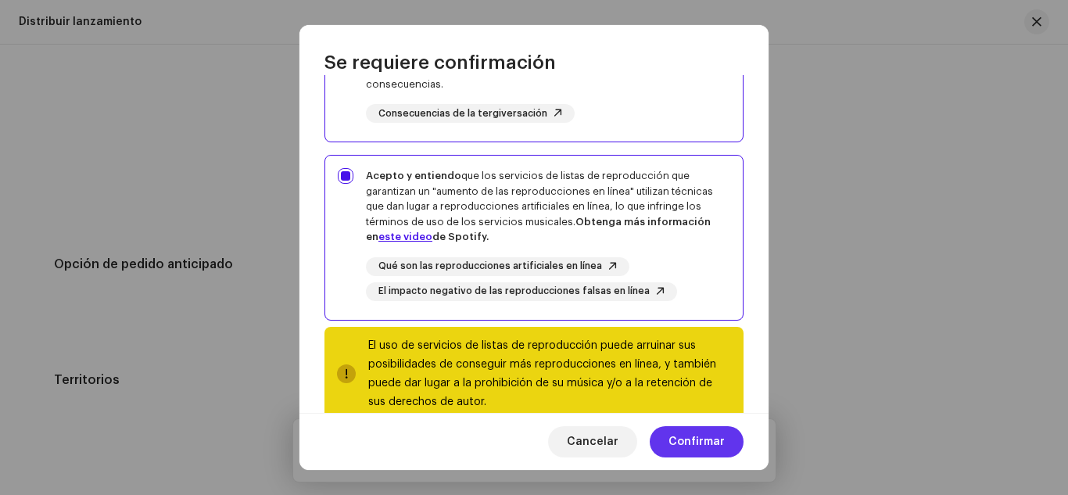
click at [680, 449] on span "Confirmar" at bounding box center [697, 441] width 56 height 31
